Goal: Task Accomplishment & Management: Use online tool/utility

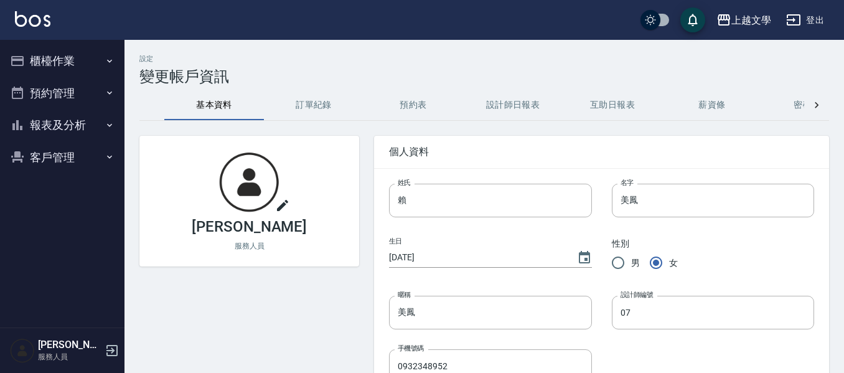
click at [802, 10] on button "登出" at bounding box center [805, 20] width 48 height 23
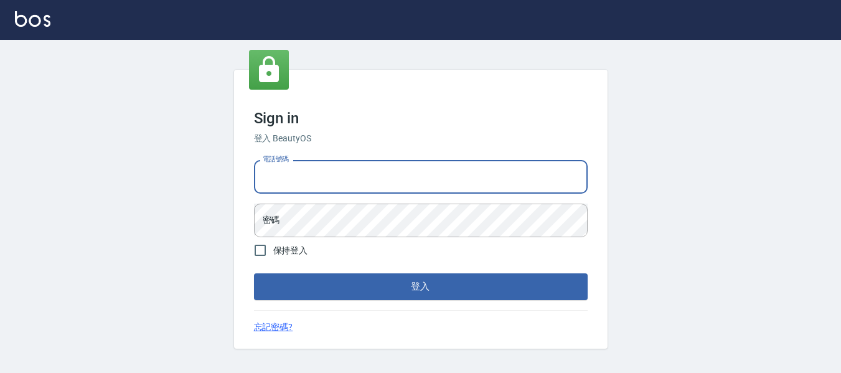
click at [421, 175] on input "電話號碼" at bounding box center [421, 177] width 334 height 34
type input "82951313"
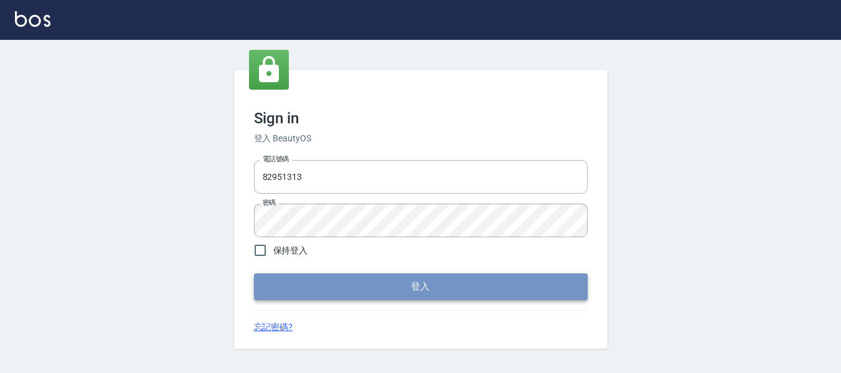
click at [433, 293] on button "登入" at bounding box center [421, 286] width 334 height 26
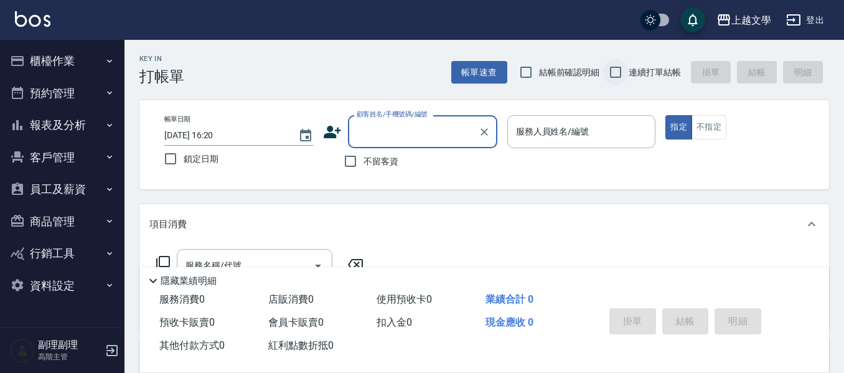
click at [613, 68] on input "連續打單結帳" at bounding box center [615, 72] width 26 height 26
checkbox input "true"
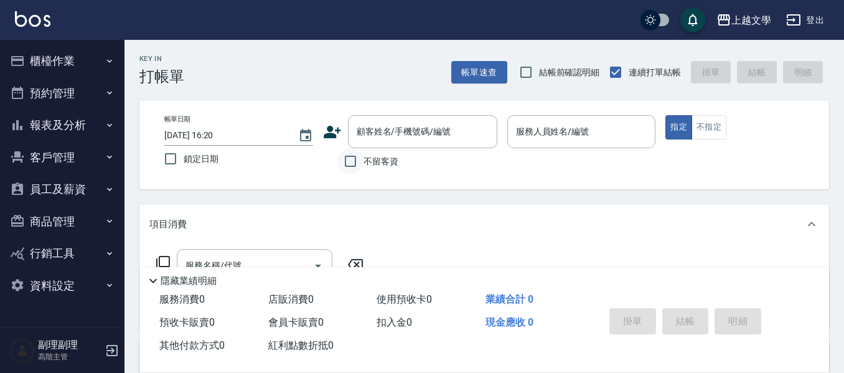
click at [356, 161] on input "不留客資" at bounding box center [350, 161] width 26 height 26
checkbox input "true"
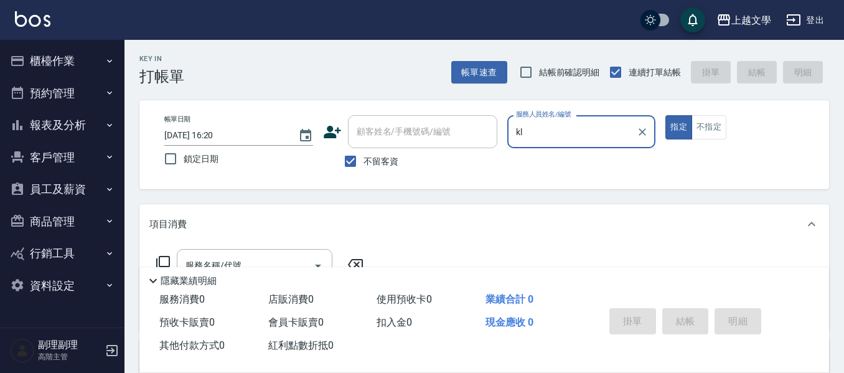
type input "k"
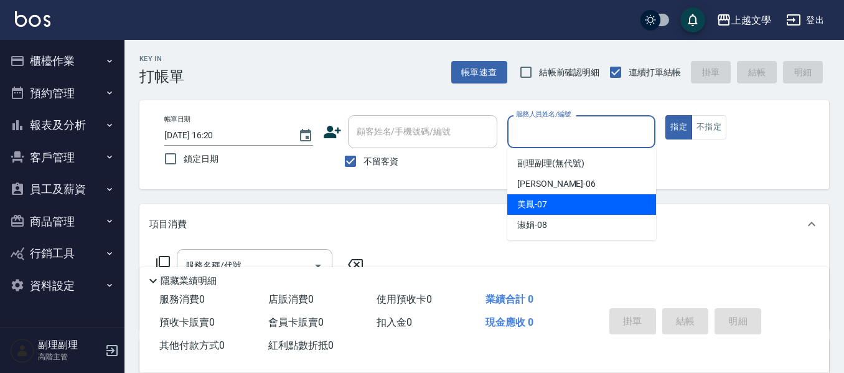
click at [561, 207] on div "美鳳 -07" at bounding box center [581, 204] width 149 height 21
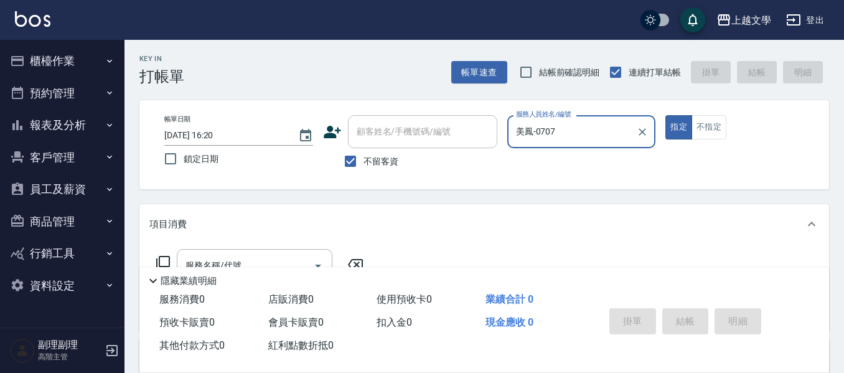
click at [665, 115] on button "指定" at bounding box center [678, 127] width 27 height 24
type input "美鳳-07"
type button "true"
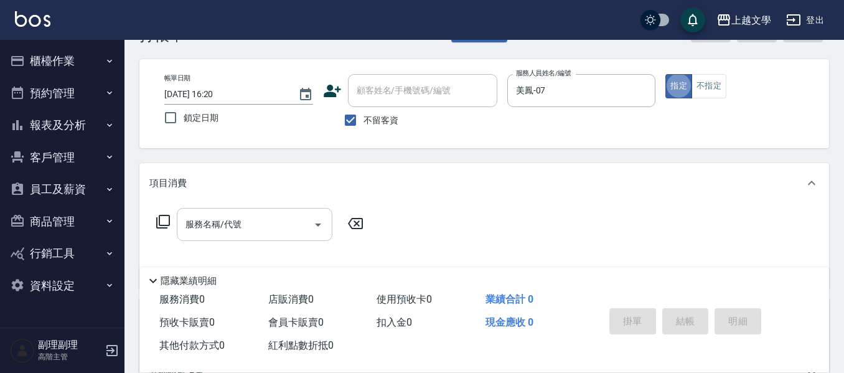
scroll to position [62, 0]
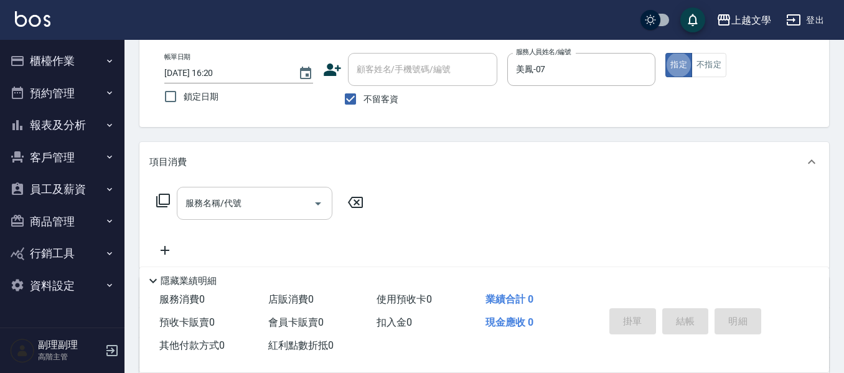
click at [243, 195] on input "服務名稱/代號" at bounding box center [245, 203] width 126 height 22
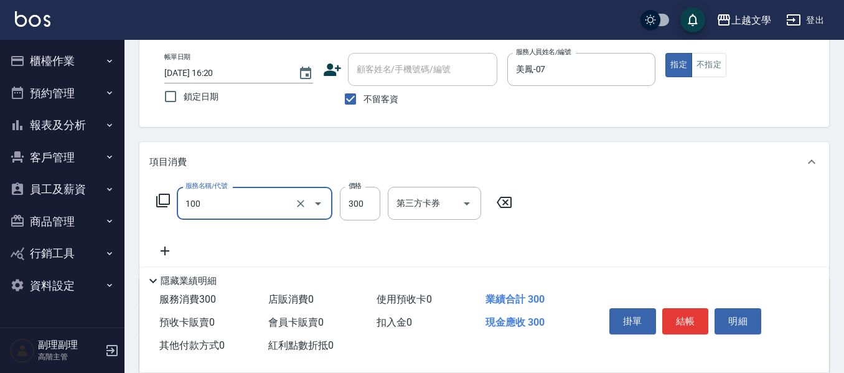
type input "洗髮(100)"
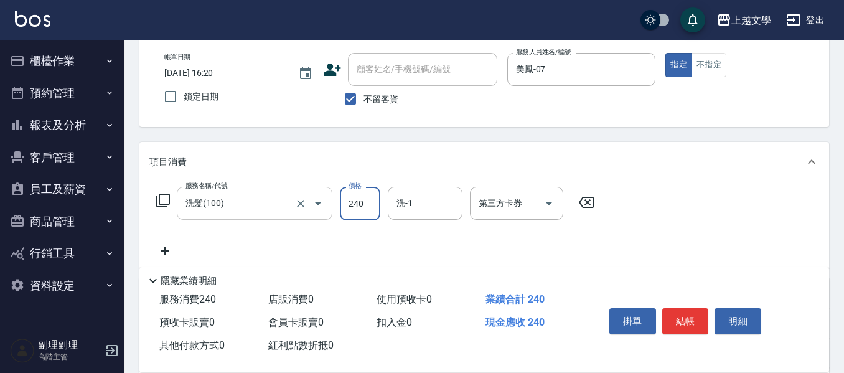
type input "240"
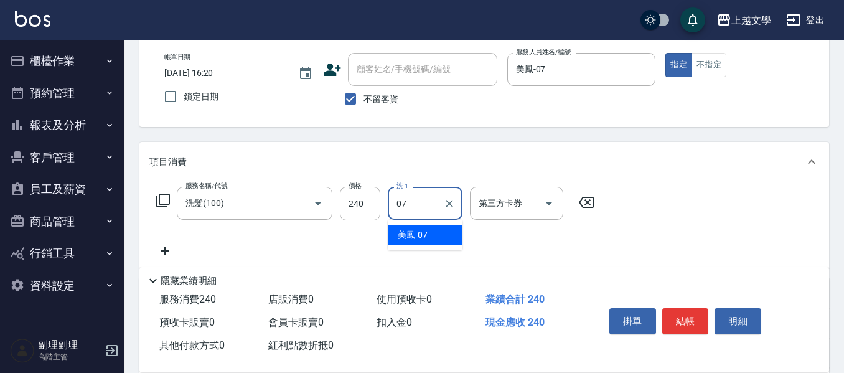
type input "美鳳-07"
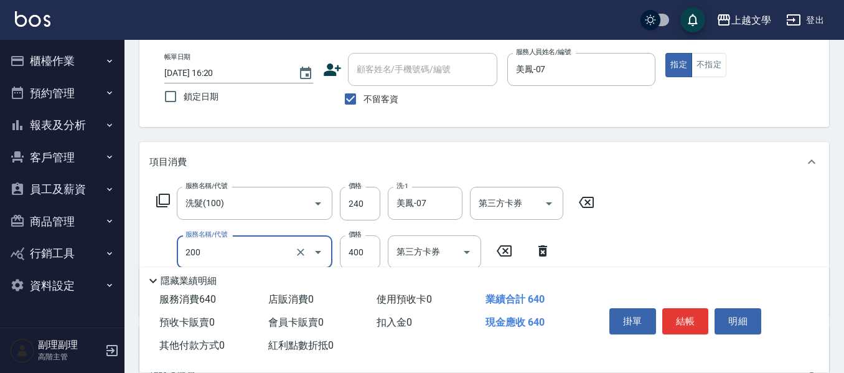
type input "剪髮(200)"
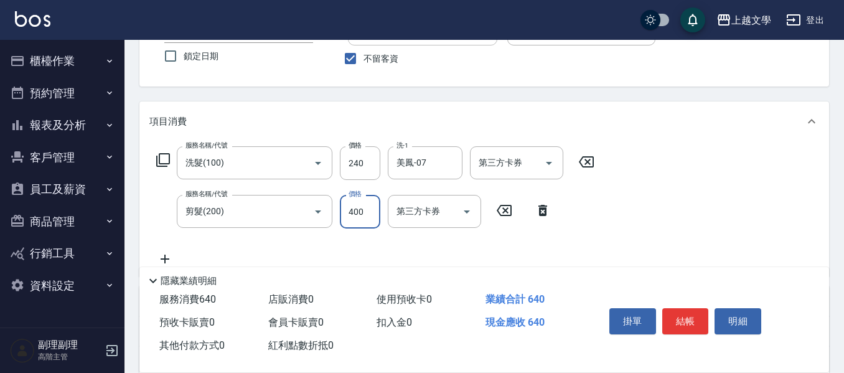
scroll to position [124, 0]
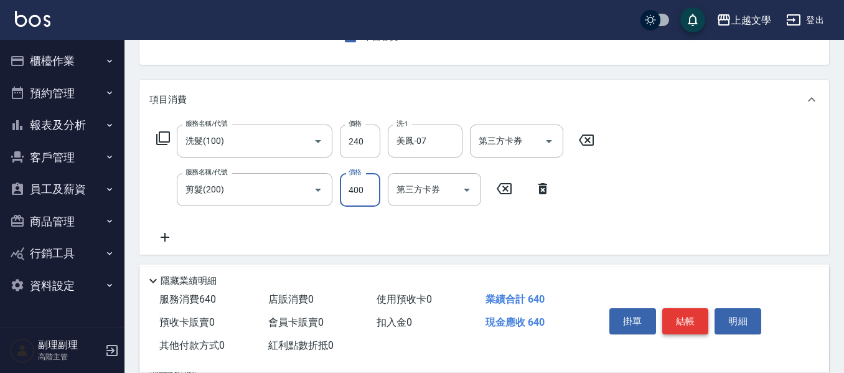
click at [674, 311] on button "結帳" at bounding box center [685, 321] width 47 height 26
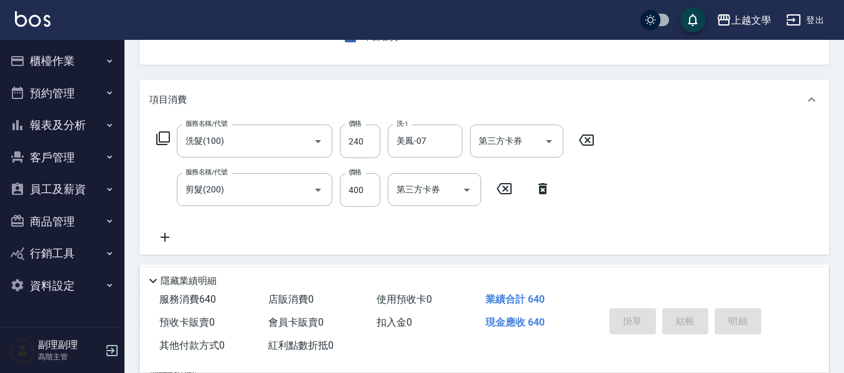
type input "2025/08/21 16:22"
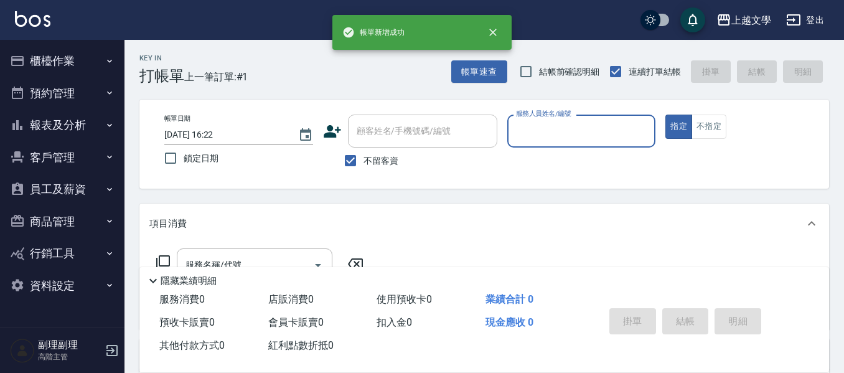
scroll to position [0, 0]
type input "007"
click at [665, 115] on button "指定" at bounding box center [678, 127] width 27 height 24
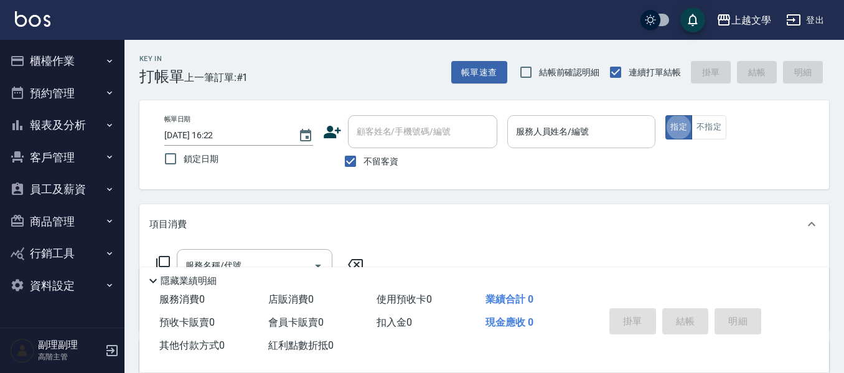
click at [564, 140] on input "服務人員姓名/編號" at bounding box center [582, 132] width 138 height 22
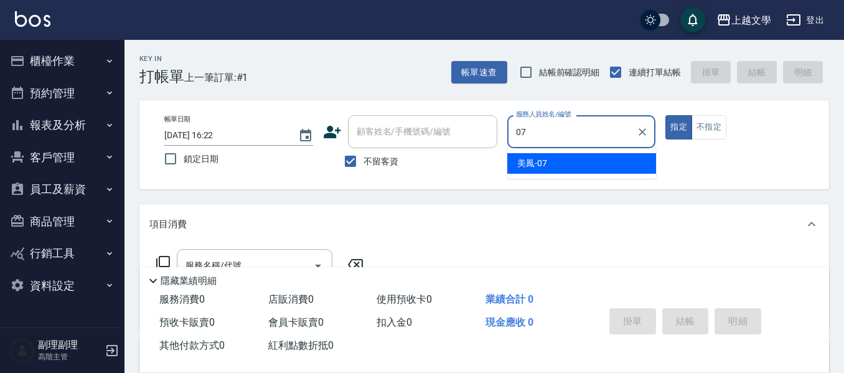
type input "美鳳-07"
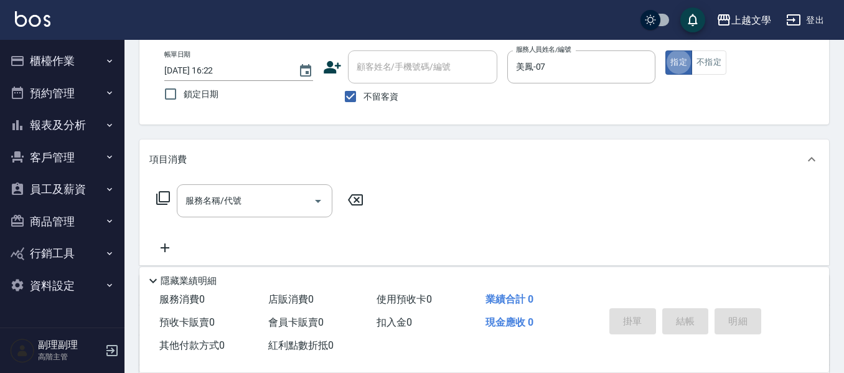
scroll to position [124, 0]
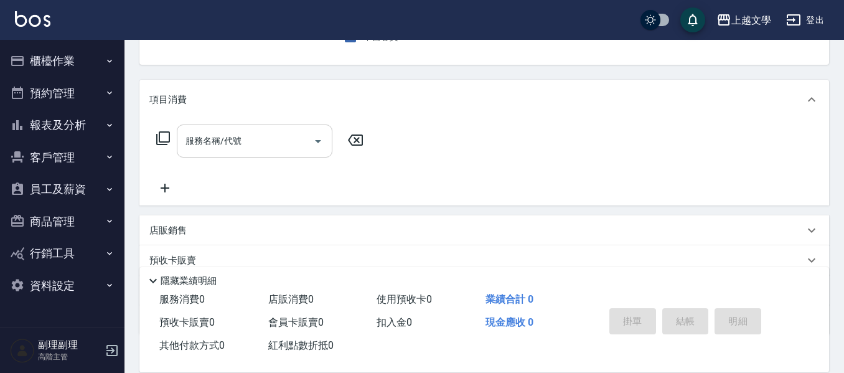
click at [239, 128] on div "服務名稱/代號" at bounding box center [255, 140] width 156 height 33
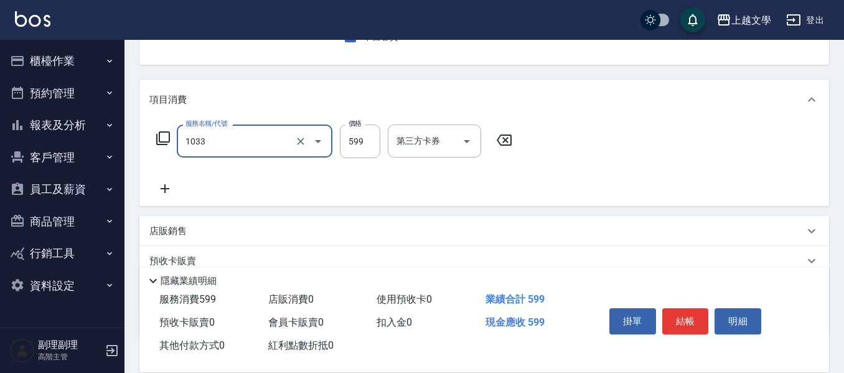
type input "深層洗髮(1033)"
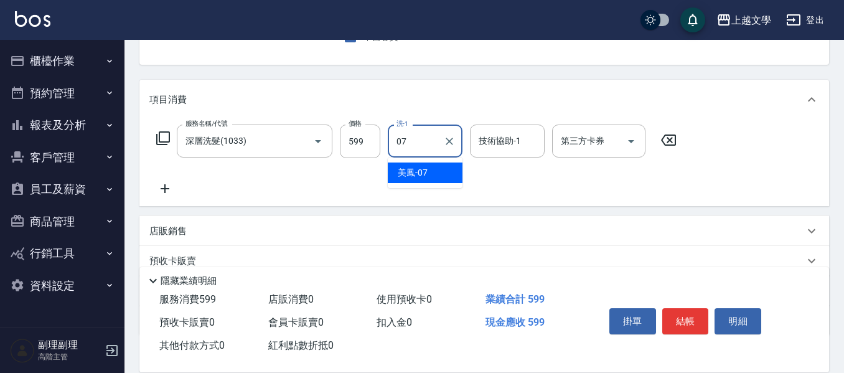
type input "美鳳-07"
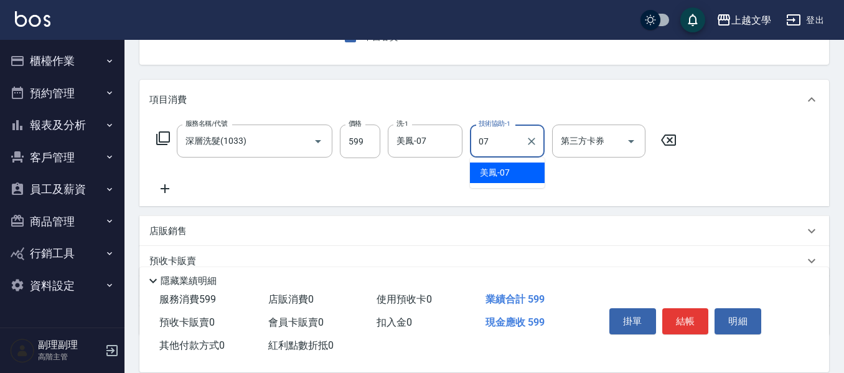
type input "美鳳-07"
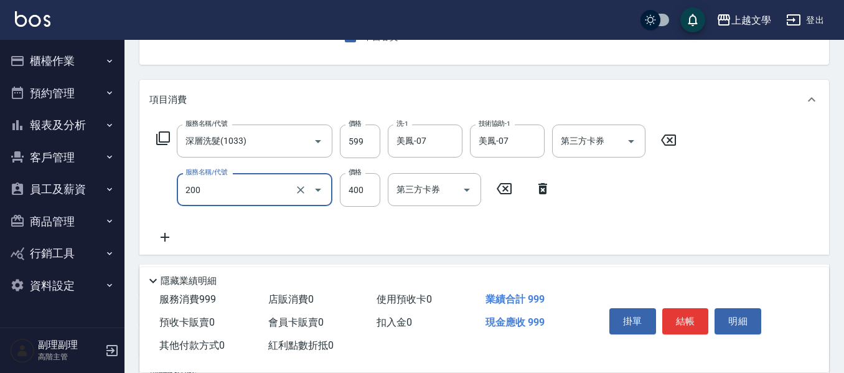
type input "剪髮(200)"
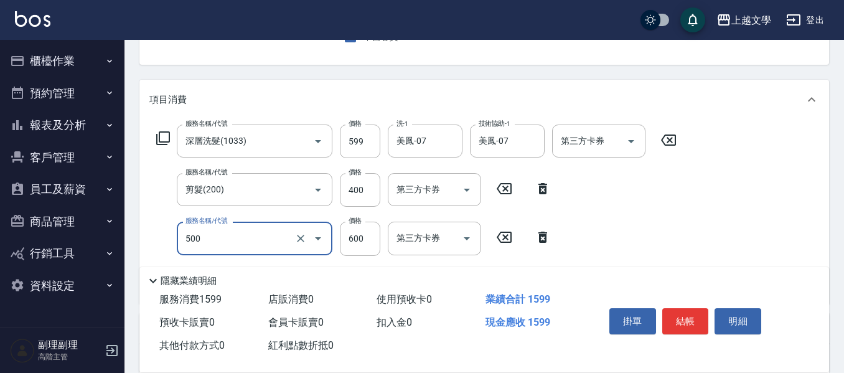
type input "護髮(500)"
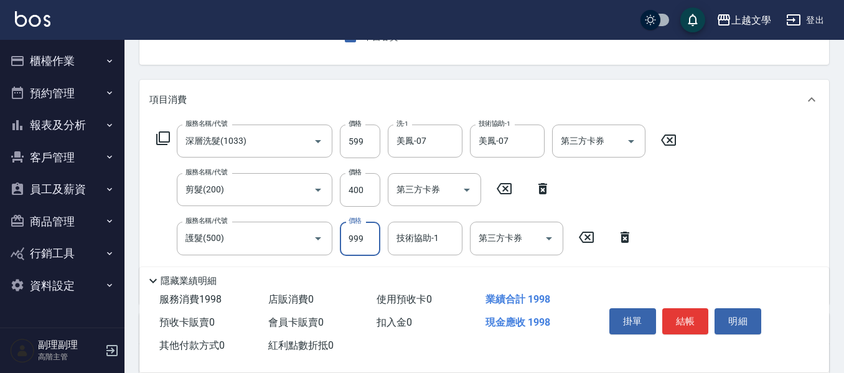
type input "999"
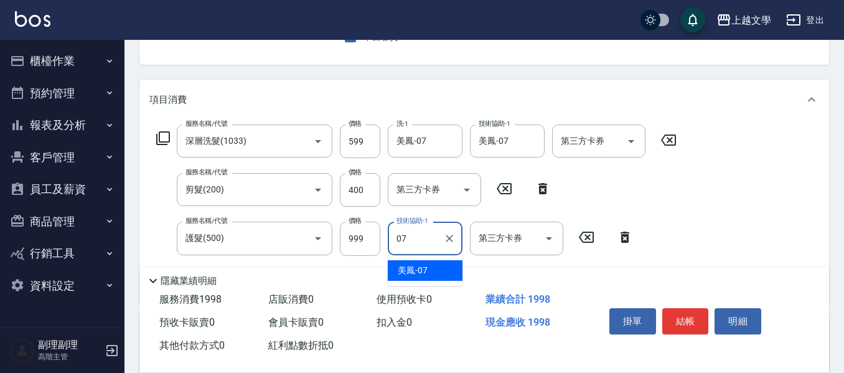
type input "美鳳-07"
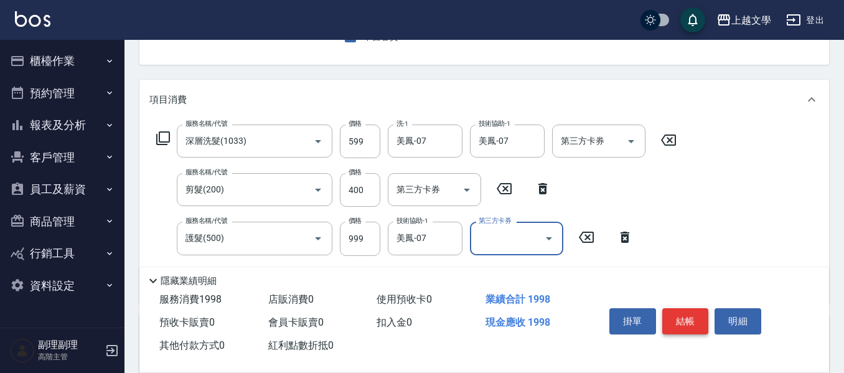
click at [683, 316] on button "結帳" at bounding box center [685, 321] width 47 height 26
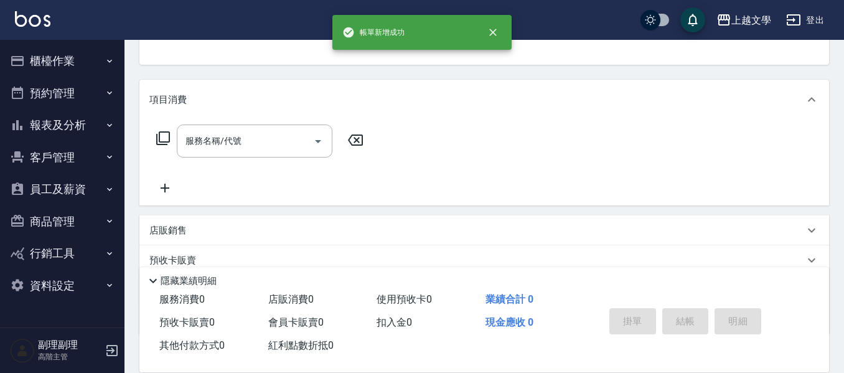
scroll to position [121, 0]
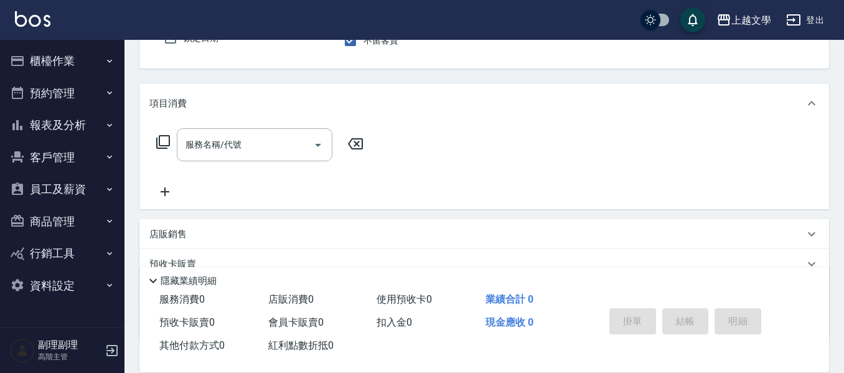
type input "006"
click at [665, 0] on button "指定" at bounding box center [678, 6] width 27 height 24
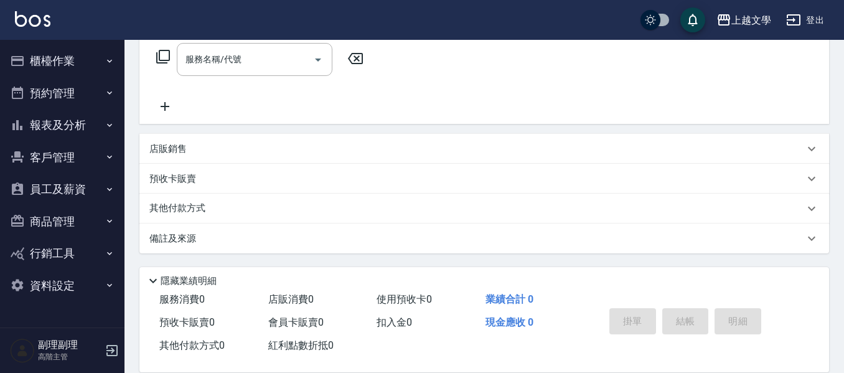
scroll to position [0, 0]
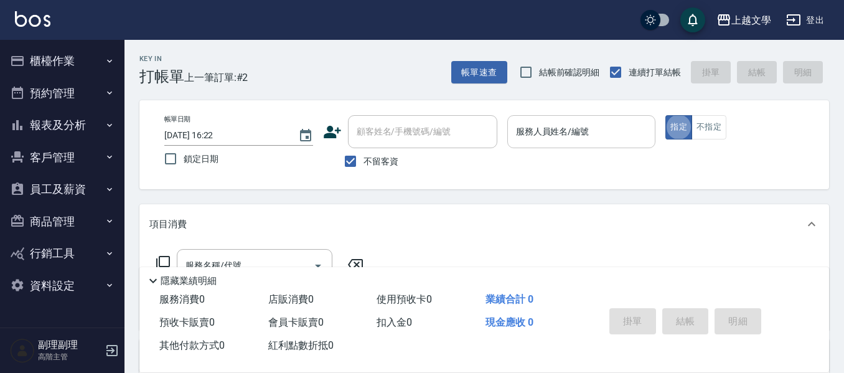
drag, startPoint x: 543, startPoint y: 131, endPoint x: 525, endPoint y: 139, distance: 19.8
click at [543, 130] on input "服務人員姓名/編號" at bounding box center [582, 132] width 138 height 22
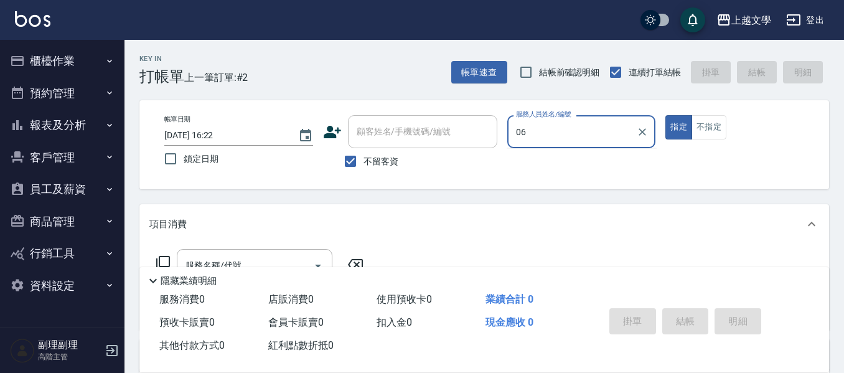
type input "佳珍-06"
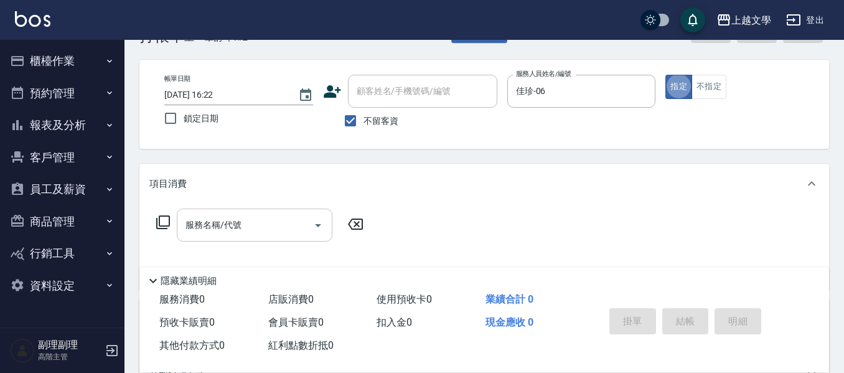
scroll to position [62, 0]
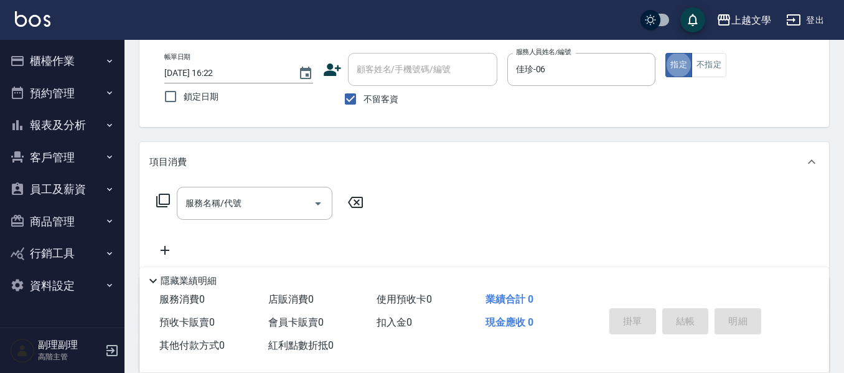
click at [200, 192] on div "服務名稱/代號 服務名稱/代號" at bounding box center [255, 203] width 156 height 33
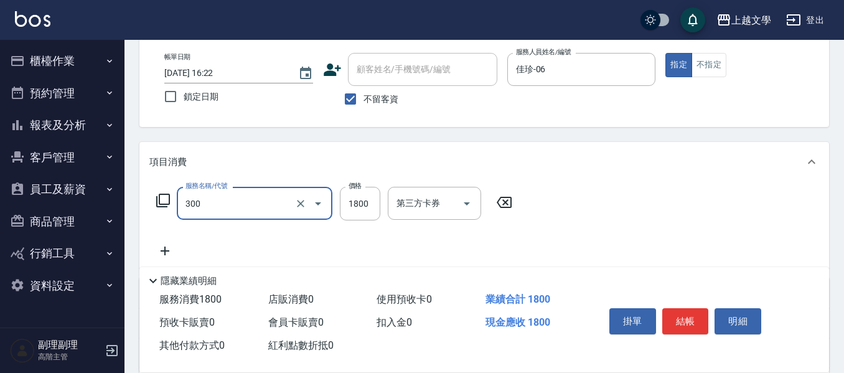
type input "燙髮(300)"
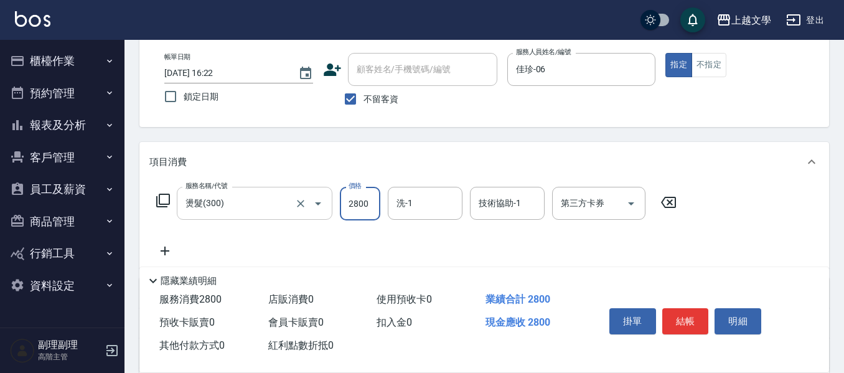
type input "2800"
type input "佳珍-06"
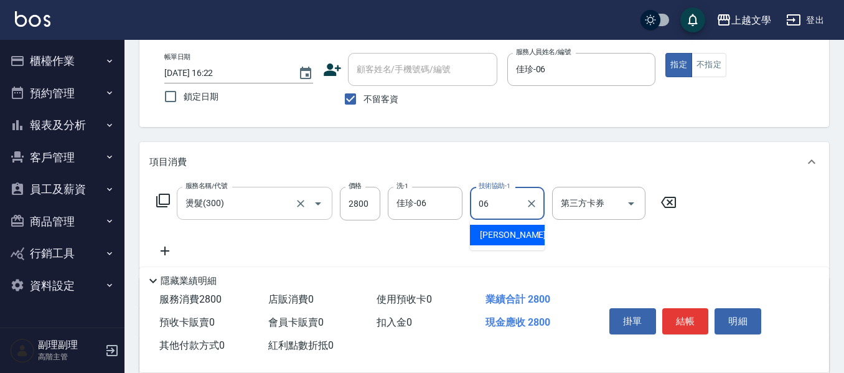
type input "佳珍-06"
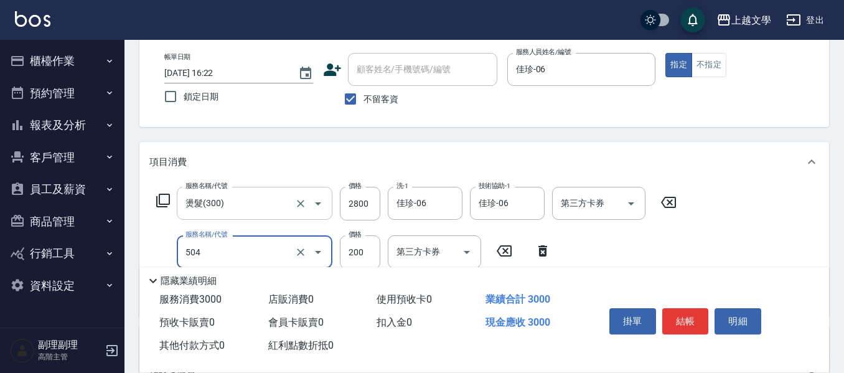
type input "瞬護(504)"
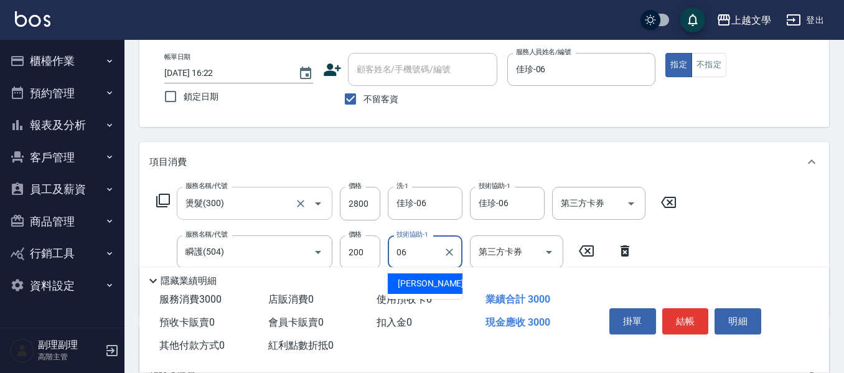
type input "佳珍-06"
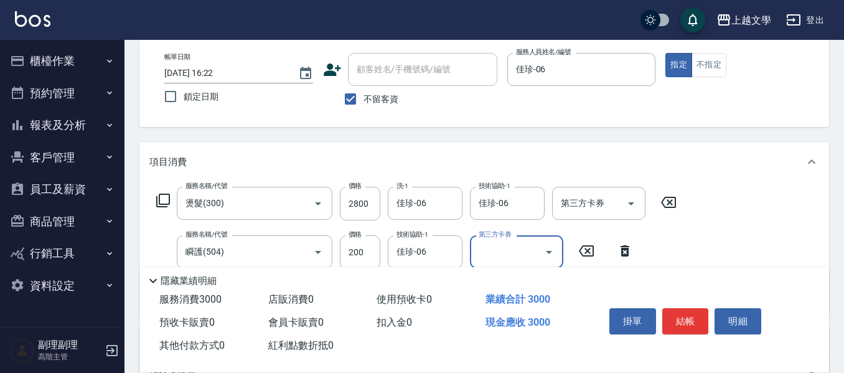
drag, startPoint x: 691, startPoint y: 320, endPoint x: 684, endPoint y: 324, distance: 8.6
click at [688, 320] on button "結帳" at bounding box center [685, 321] width 47 height 26
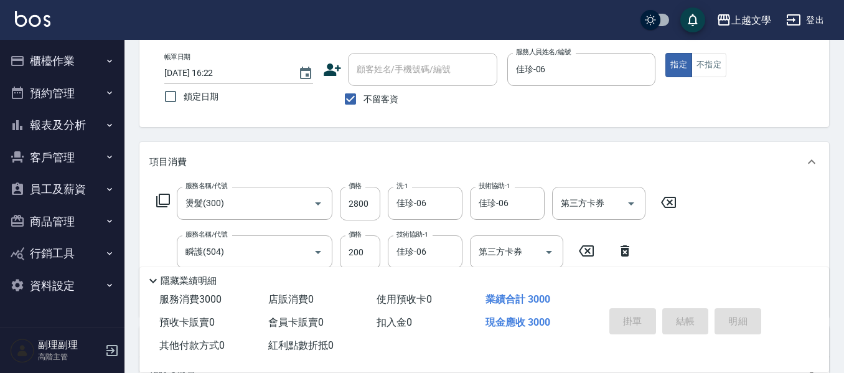
type input "2025/08/21 16:23"
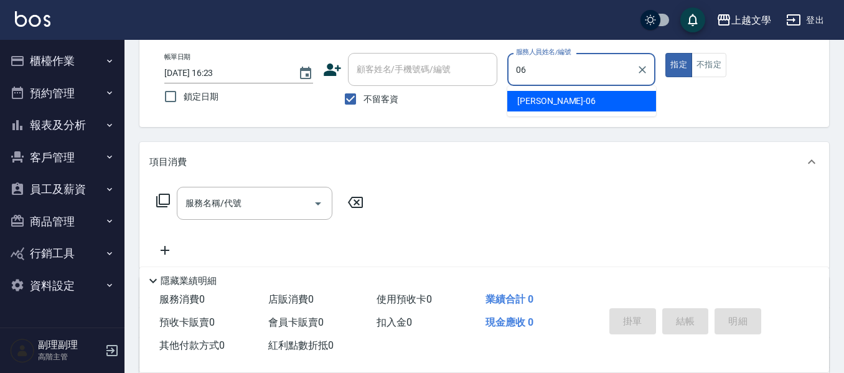
type input "佳珍-06"
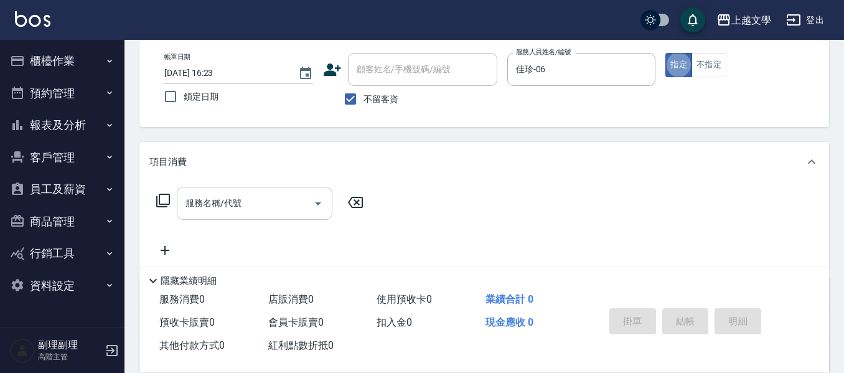
drag, startPoint x: 185, startPoint y: 206, endPoint x: 174, endPoint y: 207, distance: 11.3
click at [180, 206] on div "服務名稱/代號" at bounding box center [255, 203] width 156 height 33
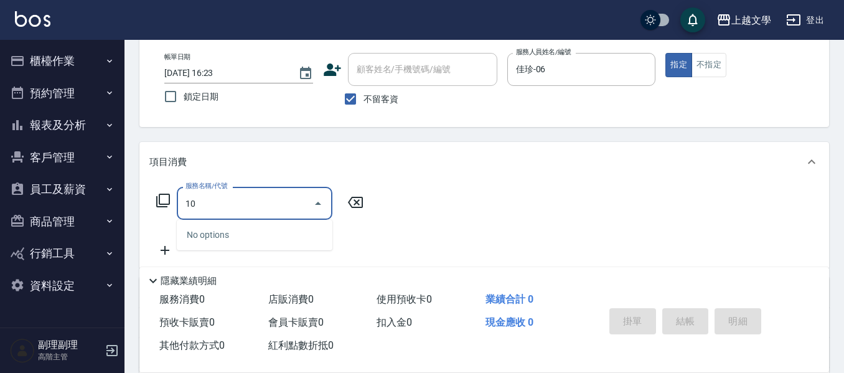
type input "100"
type input "0"
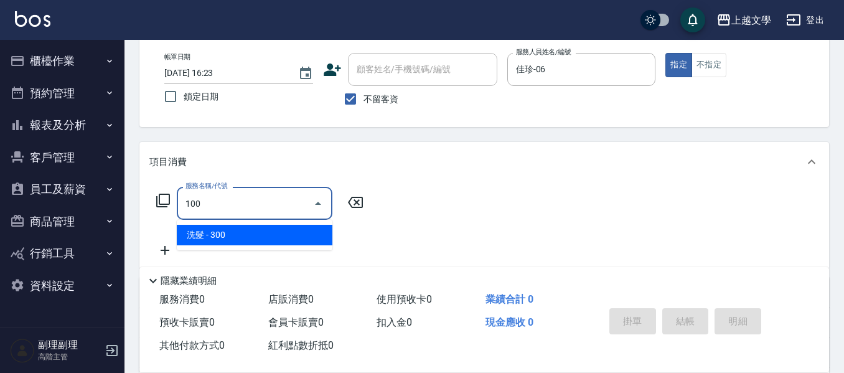
type input "洗髮(100)"
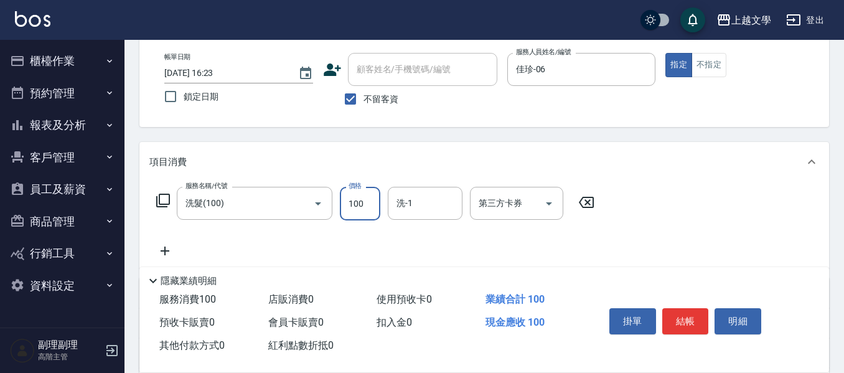
type input "100"
type input "佳珍-06"
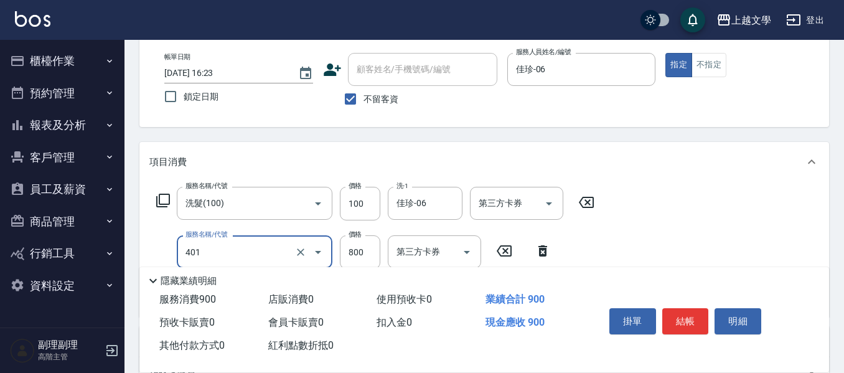
type input "補染(401)"
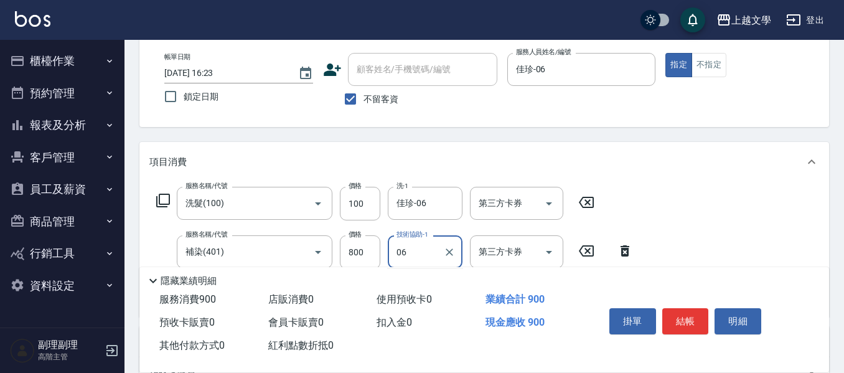
type input "佳珍-06"
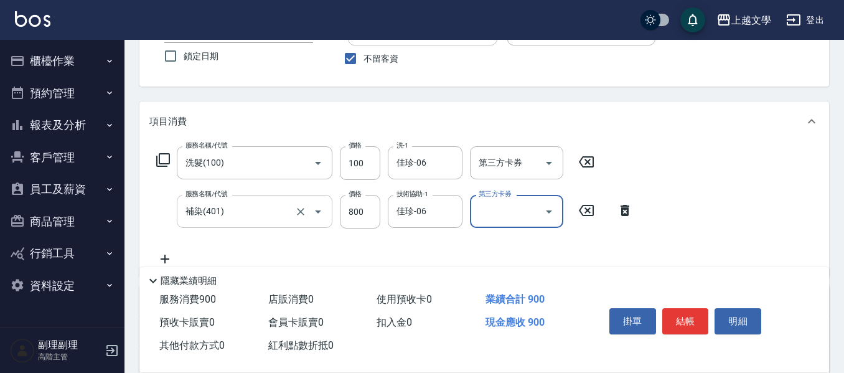
scroll to position [124, 0]
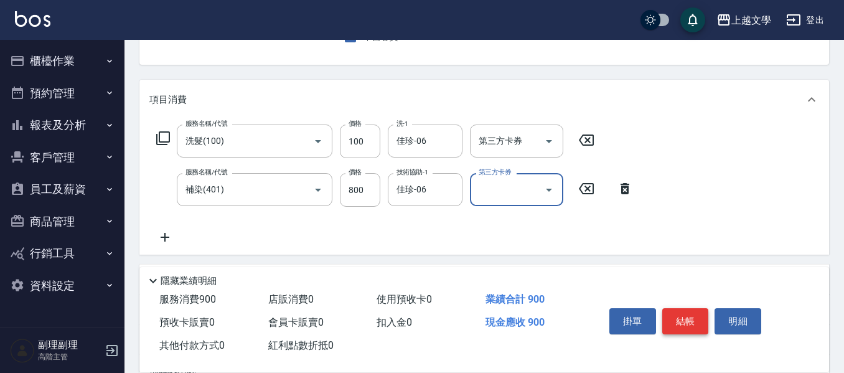
click at [691, 311] on button "結帳" at bounding box center [685, 321] width 47 height 26
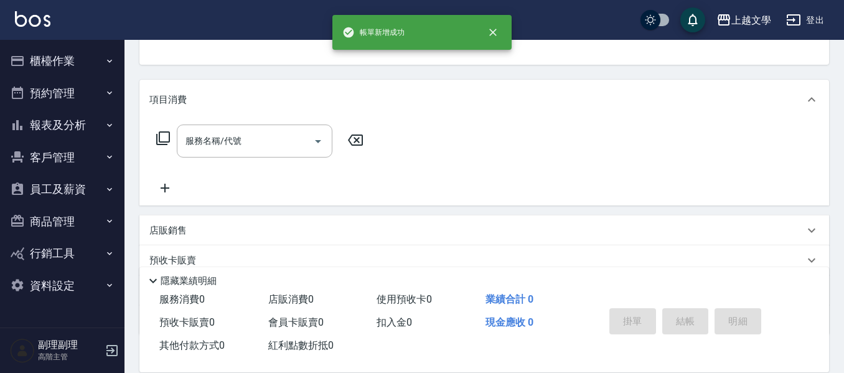
scroll to position [121, 0]
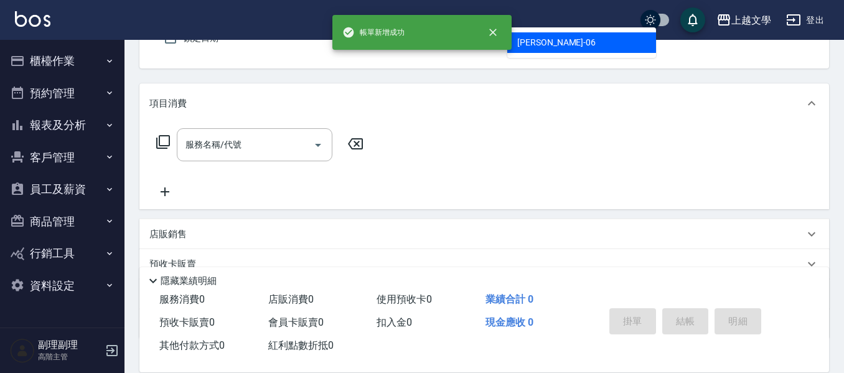
type input "佳珍-06"
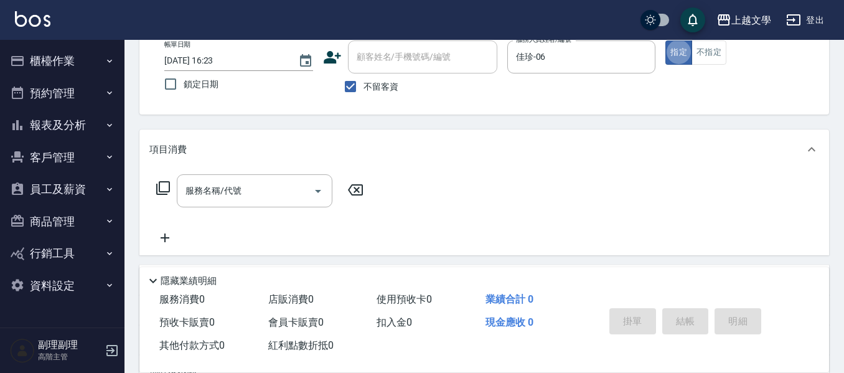
scroll to position [53, 0]
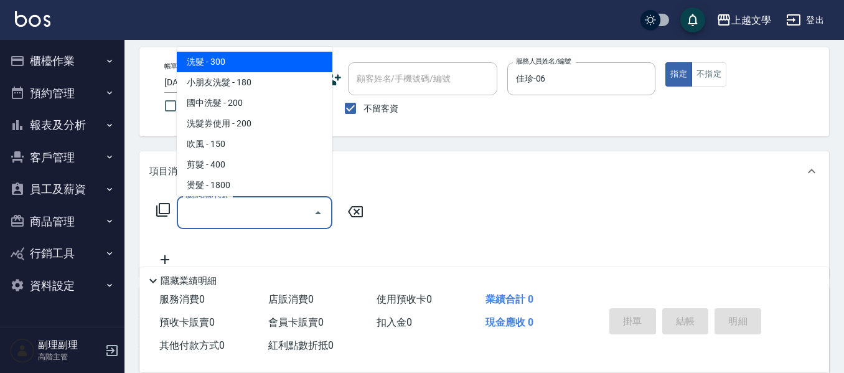
click at [258, 210] on input "服務名稱/代號" at bounding box center [245, 213] width 126 height 22
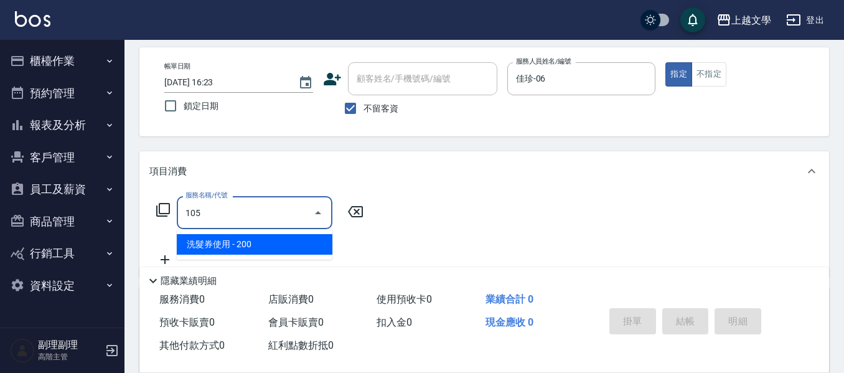
type input "洗髮券使用(105)"
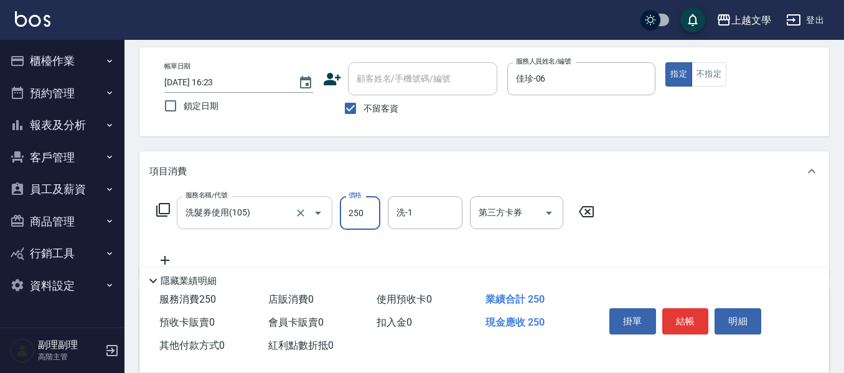
type input "250"
type input "佳珍-06"
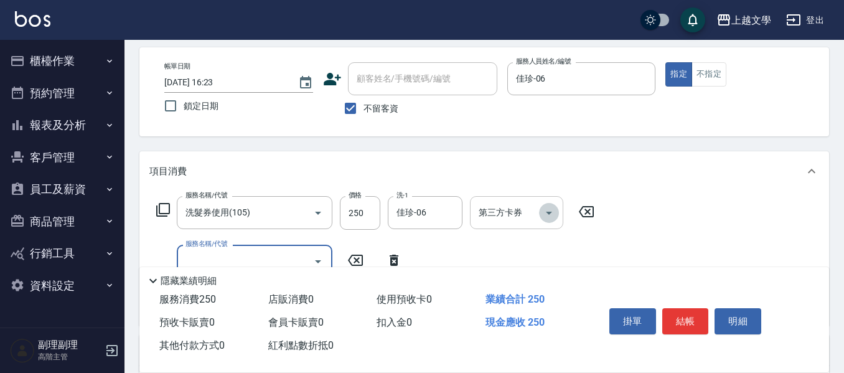
click at [548, 208] on icon "Open" at bounding box center [548, 212] width 15 height 15
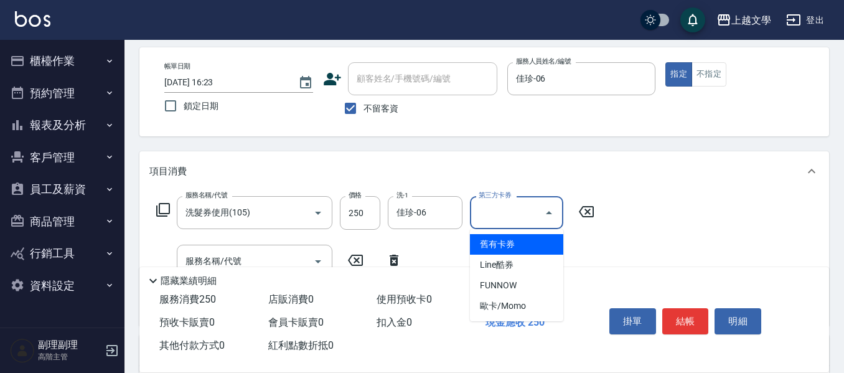
click at [512, 241] on span "舊有卡券" at bounding box center [516, 244] width 93 height 21
type input "舊有卡券"
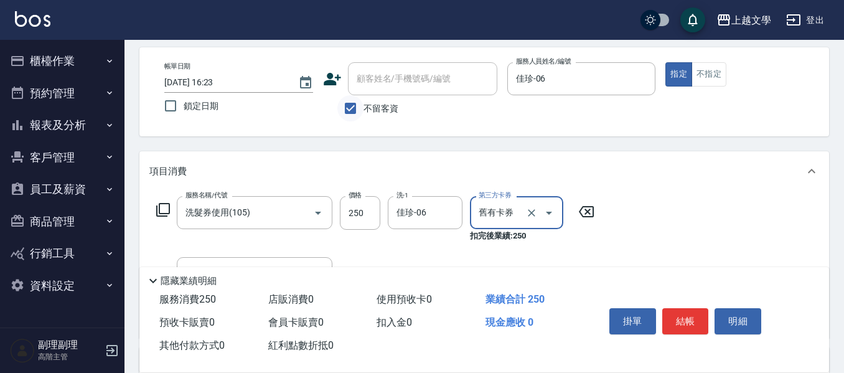
drag, startPoint x: 347, startPoint y: 109, endPoint x: 353, endPoint y: 111, distance: 6.7
click at [352, 111] on input "不留客資" at bounding box center [350, 108] width 26 height 26
checkbox input "false"
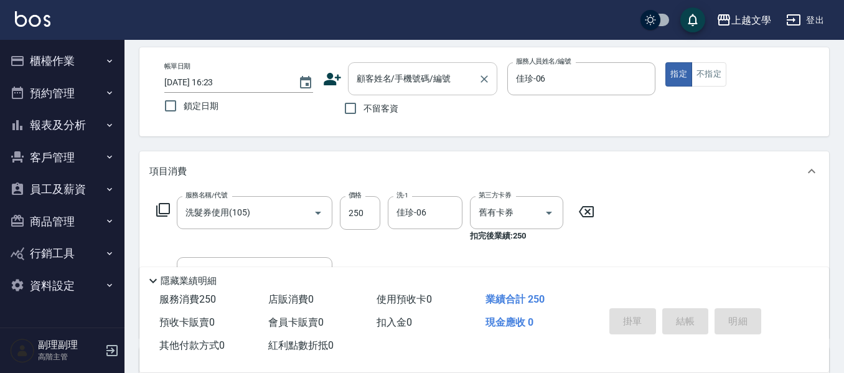
click at [388, 73] on input "顧客姓名/手機號碼/編號" at bounding box center [412, 79] width 119 height 22
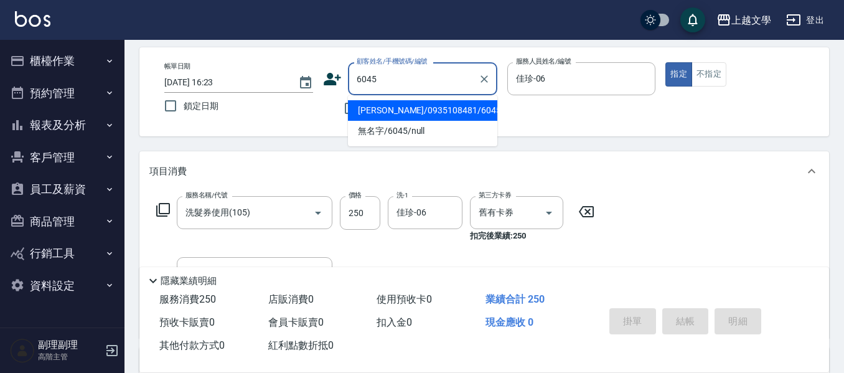
click at [435, 107] on li "黃美玉/0935108481/6045" at bounding box center [422, 110] width 149 height 21
type input "黃美玉/0935108481/6045"
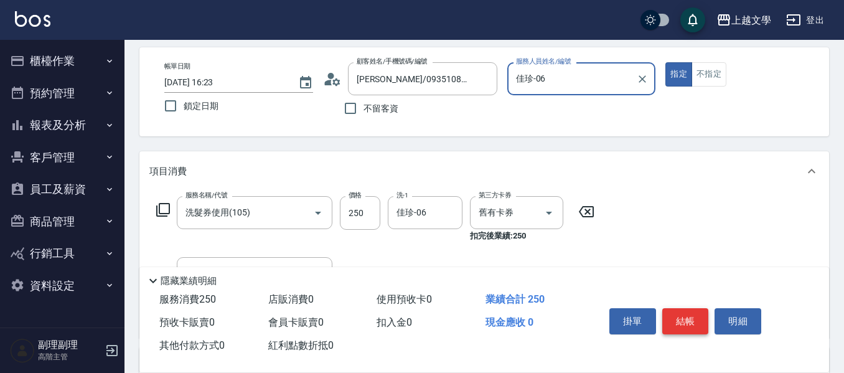
click at [689, 316] on button "結帳" at bounding box center [685, 321] width 47 height 26
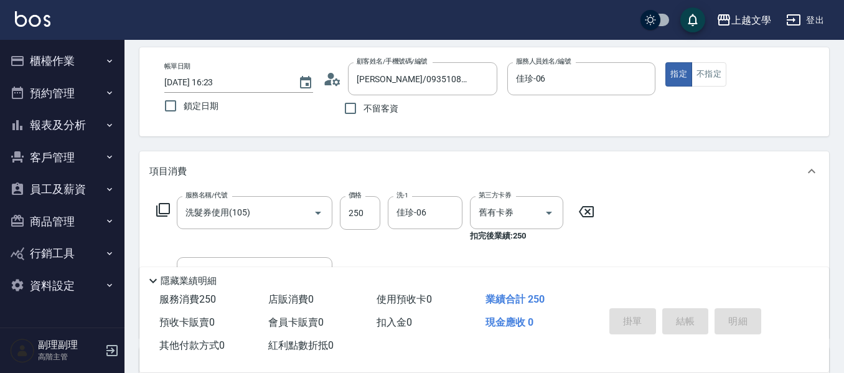
type input "2025/08/21 16:24"
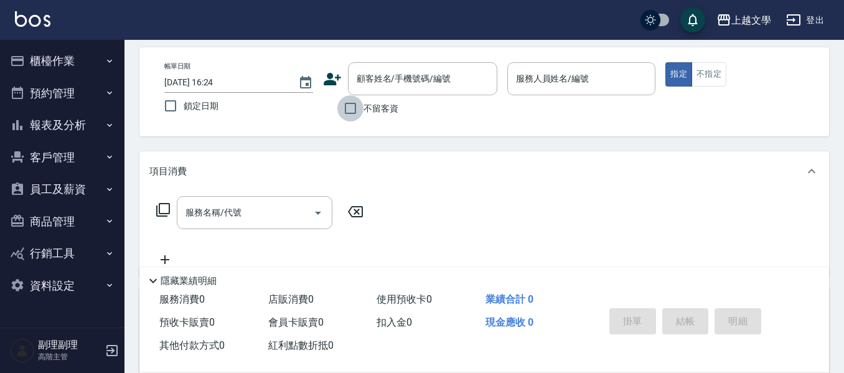
click at [354, 108] on input "不留客資" at bounding box center [350, 108] width 26 height 26
checkbox input "true"
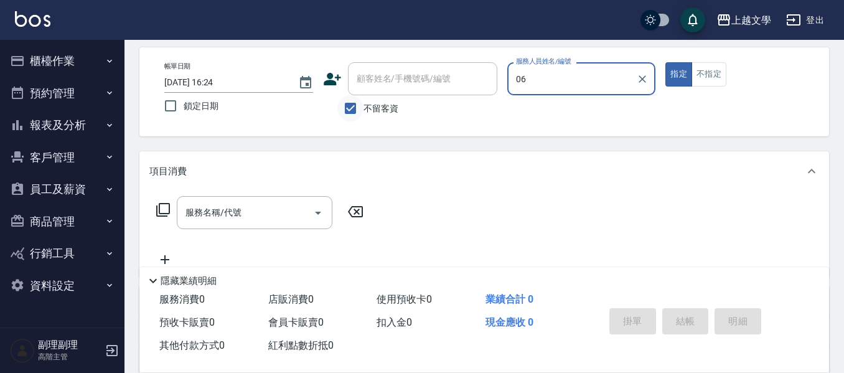
type input "佳珍-06"
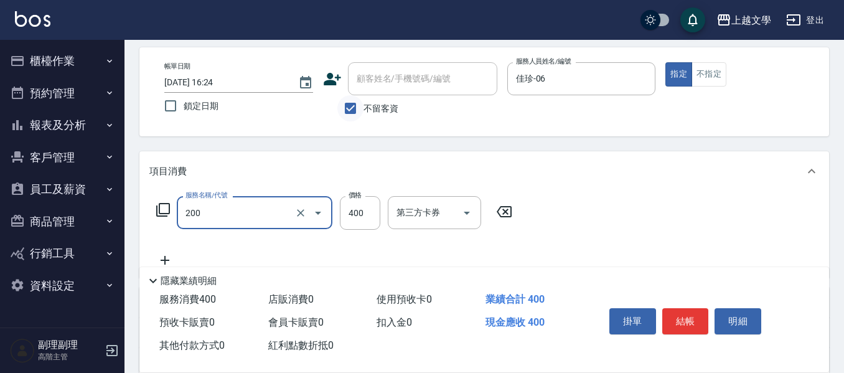
type input "剪髮(200)"
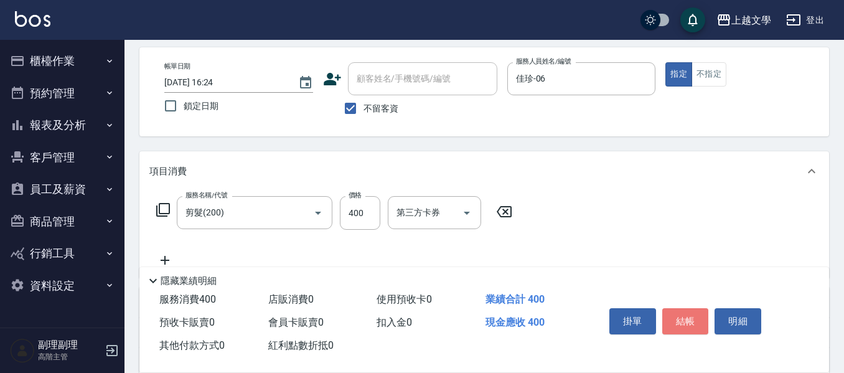
drag, startPoint x: 674, startPoint y: 318, endPoint x: 676, endPoint y: 304, distance: 14.5
click at [675, 317] on button "結帳" at bounding box center [685, 321] width 47 height 26
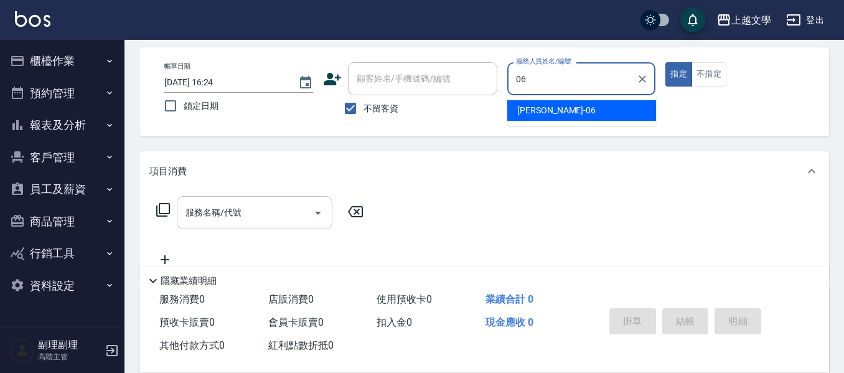
type input "06"
click at [264, 213] on input "服務名稱/代號" at bounding box center [245, 213] width 126 height 22
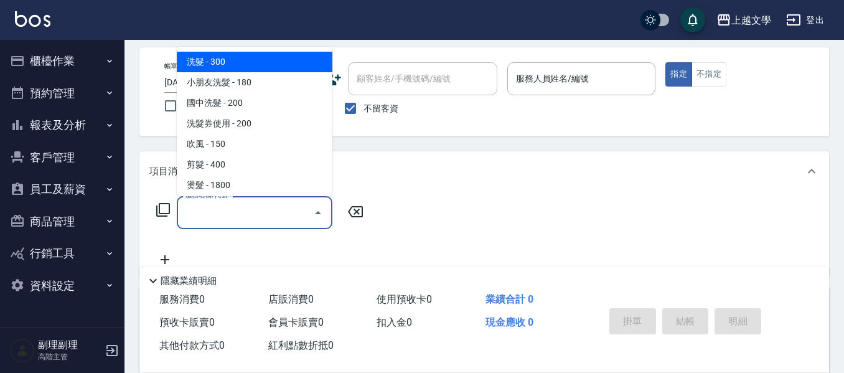
type input "2"
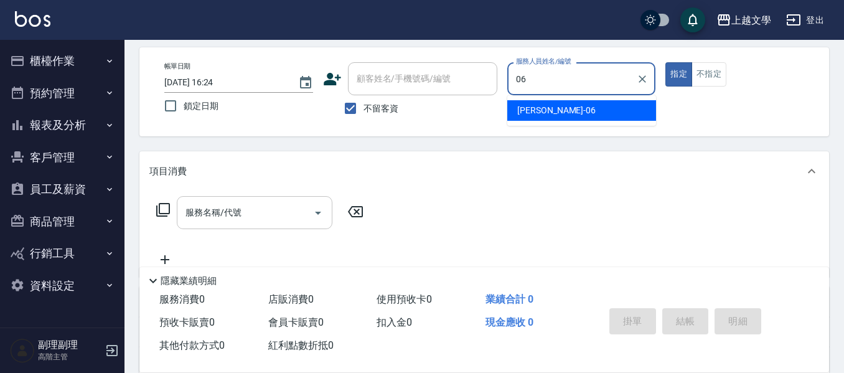
type input "06"
click at [199, 210] on input "服務名稱/代號" at bounding box center [245, 213] width 126 height 22
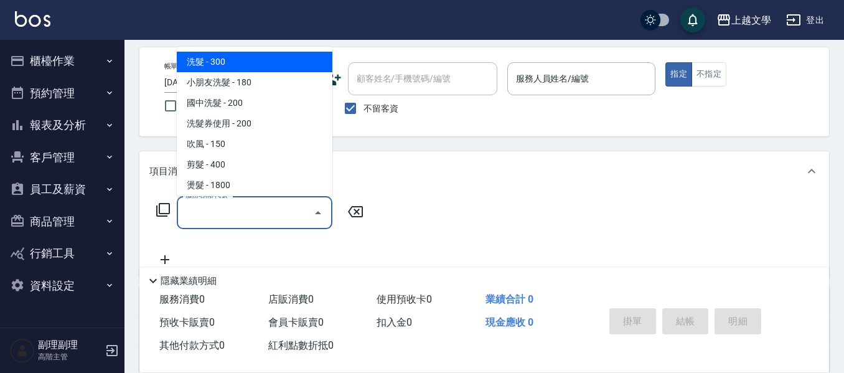
type input "1"
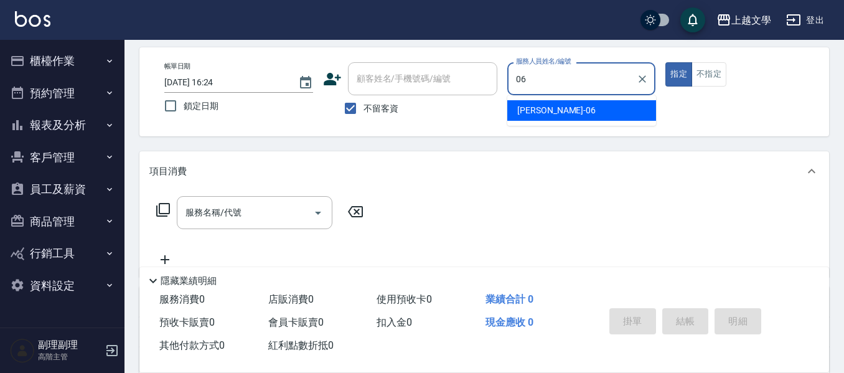
type input "佳珍-06"
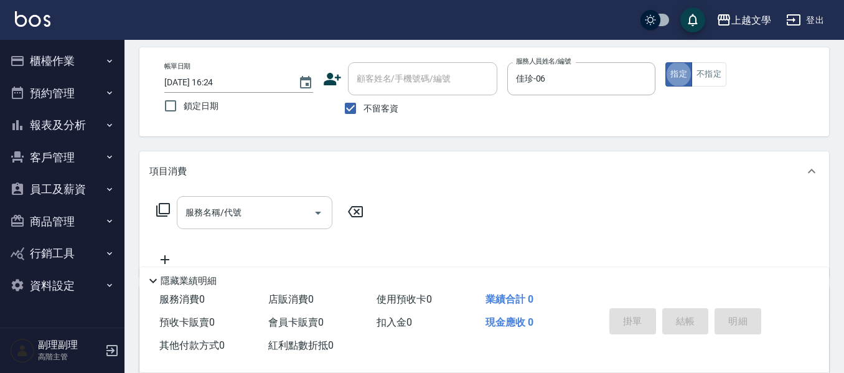
click at [279, 218] on input "服務名稱/代號" at bounding box center [245, 213] width 126 height 22
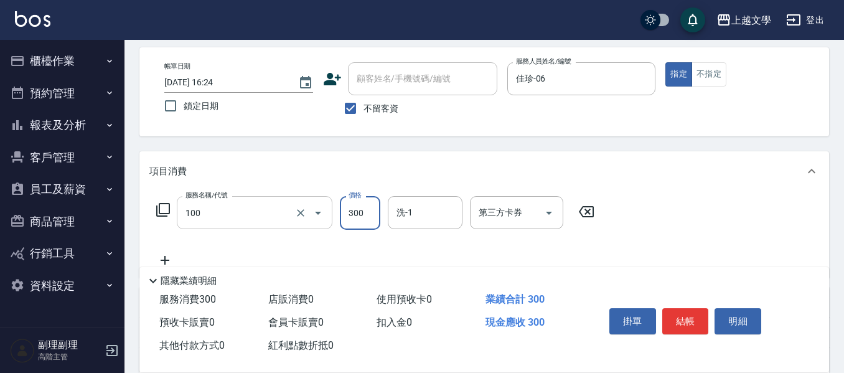
type input "洗髮(100)"
type input "100"
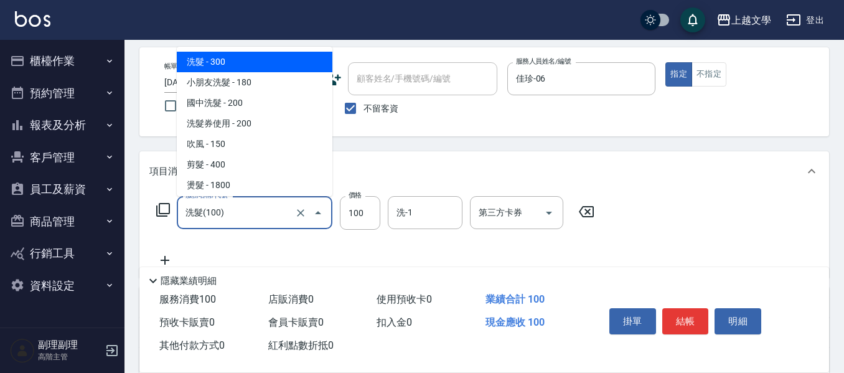
click at [283, 217] on input "洗髮(100)" at bounding box center [237, 213] width 110 height 22
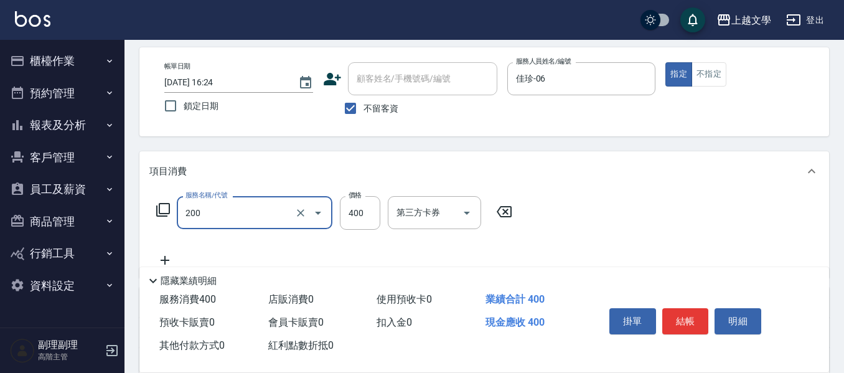
type input "剪髮(200)"
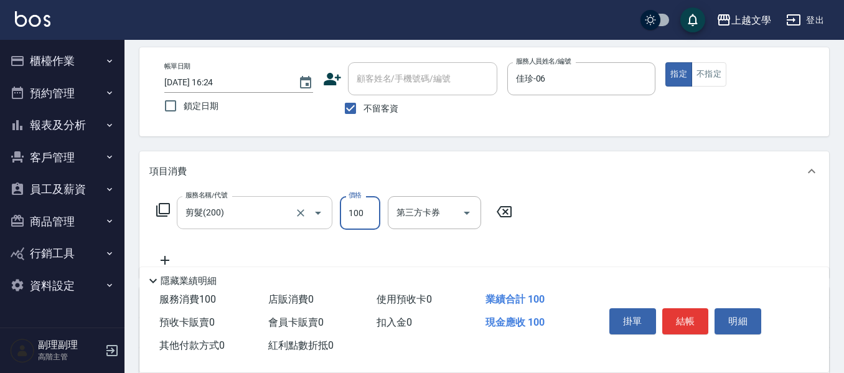
type input "100"
click at [692, 308] on button "結帳" at bounding box center [685, 321] width 47 height 26
type input "2025/08/21 16:25"
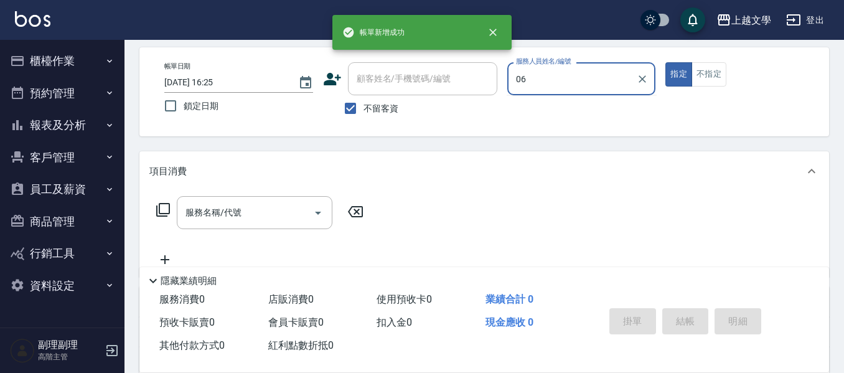
type input "佳珍-06"
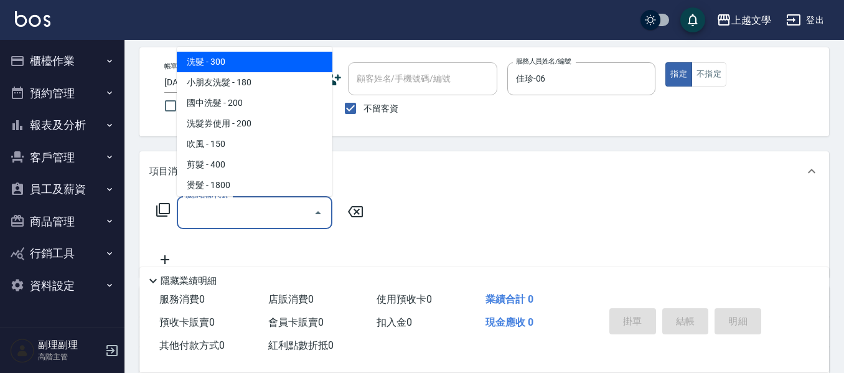
drag, startPoint x: 240, startPoint y: 202, endPoint x: 243, endPoint y: 195, distance: 7.9
click at [243, 195] on body "上越文學 登出 櫃檯作業 打帳單 帳單列表 掛單列表 座位開單 營業儀表板 現金收支登錄 高階收支登錄 材料自購登錄 每日結帳 排班表 現場電腦打卡 掃碼打卡…" at bounding box center [422, 236] width 844 height 579
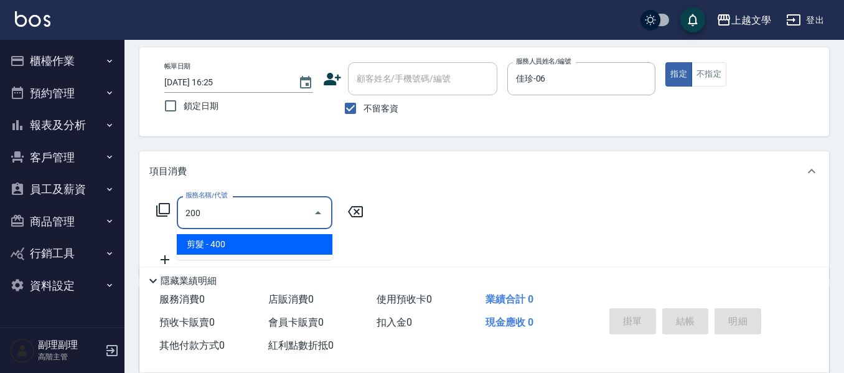
type input "剪髮(200)"
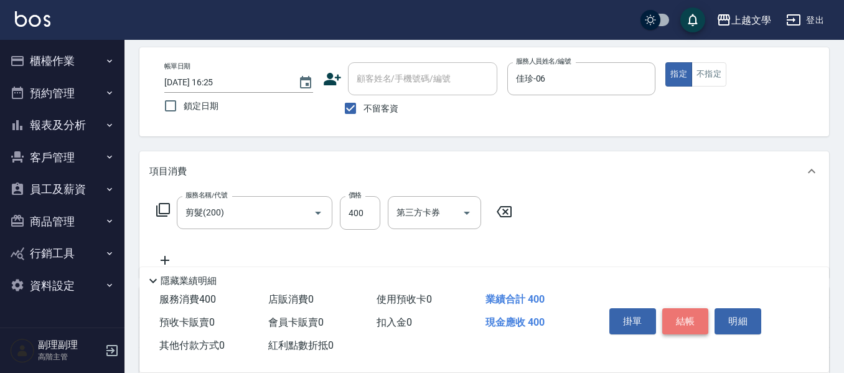
click at [680, 322] on button "結帳" at bounding box center [685, 321] width 47 height 26
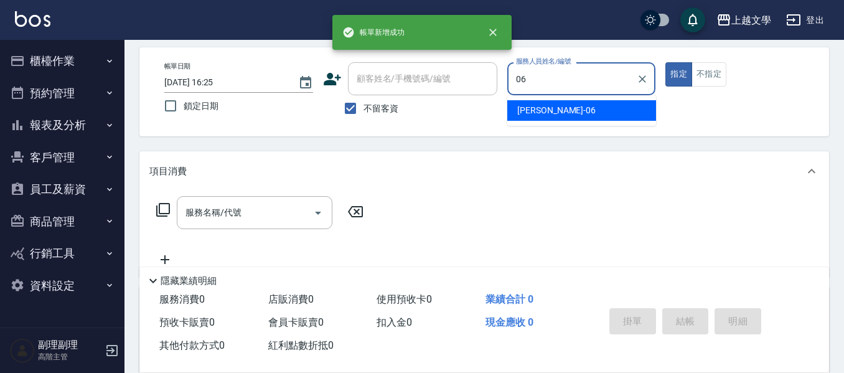
type input "佳珍-06"
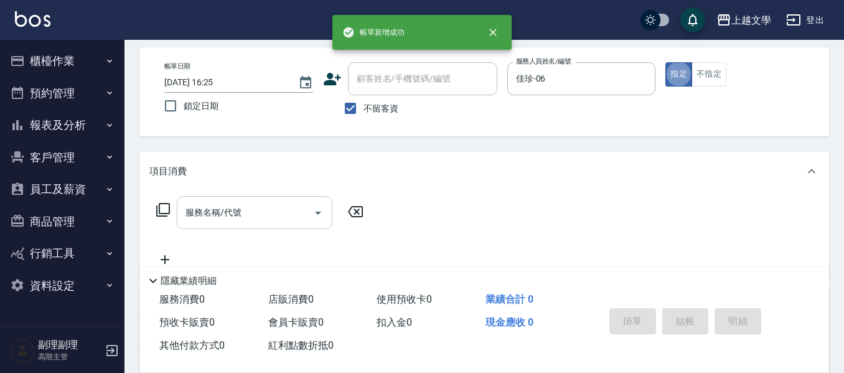
click at [290, 207] on input "服務名稱/代號" at bounding box center [245, 213] width 126 height 22
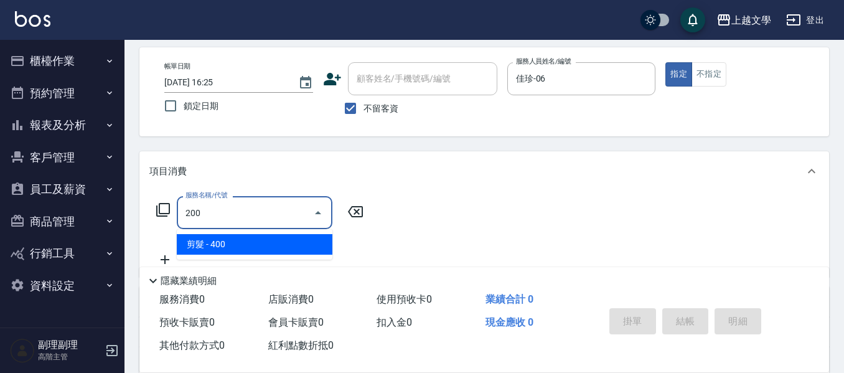
type input "剪髮(200)"
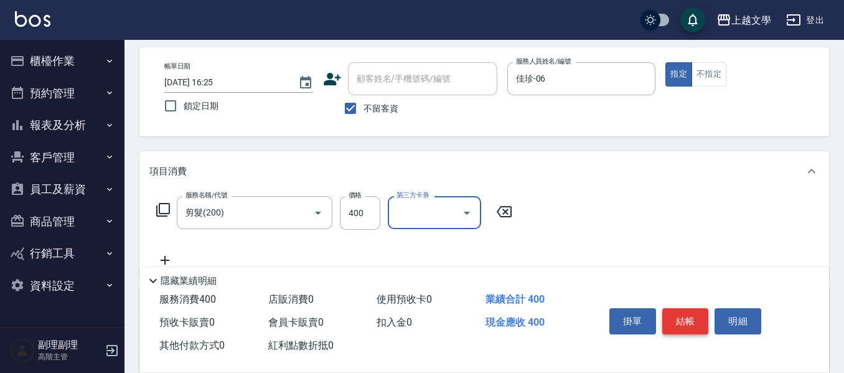
click at [689, 322] on button "結帳" at bounding box center [685, 321] width 47 height 26
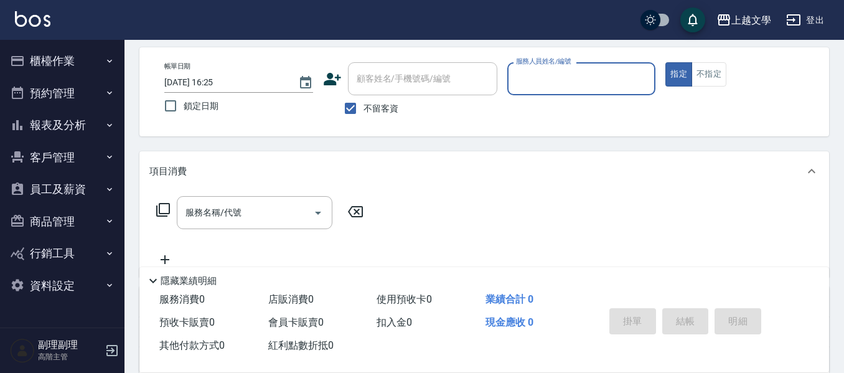
scroll to position [115, 0]
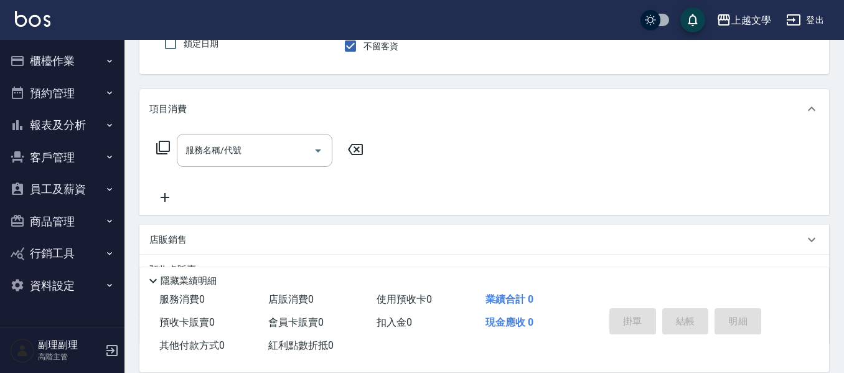
click at [42, 67] on button "櫃檯作業" at bounding box center [62, 61] width 115 height 32
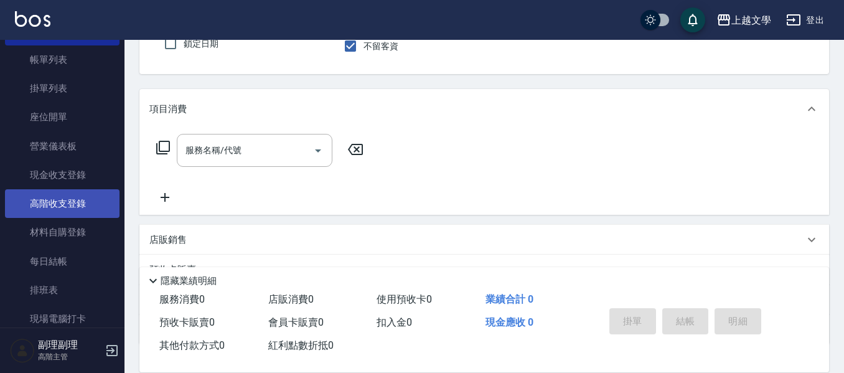
scroll to position [124, 0]
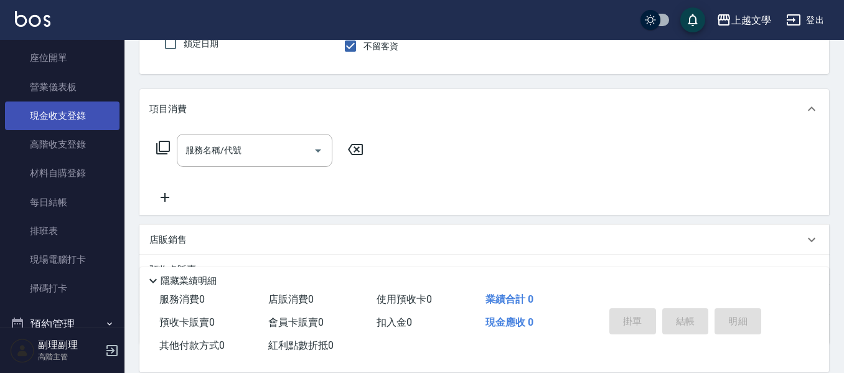
click at [59, 114] on link "現金收支登錄" at bounding box center [62, 115] width 115 height 29
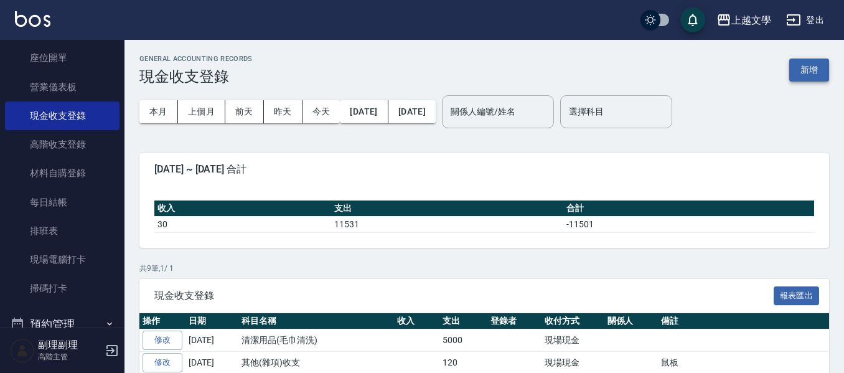
click at [809, 75] on button "新增" at bounding box center [809, 69] width 40 height 23
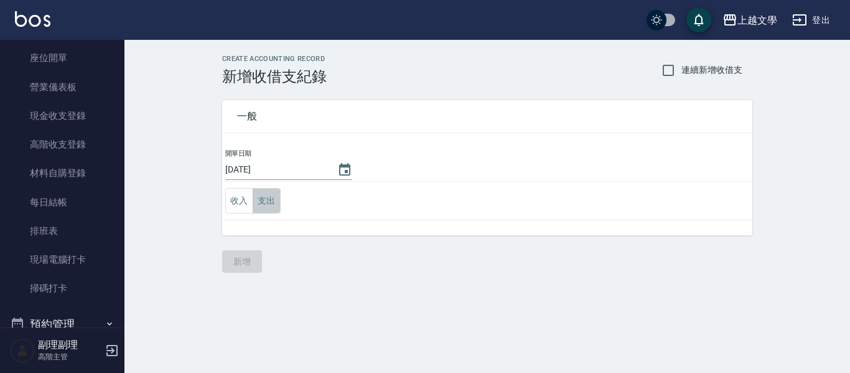
click at [266, 202] on button "支出" at bounding box center [267, 201] width 28 height 26
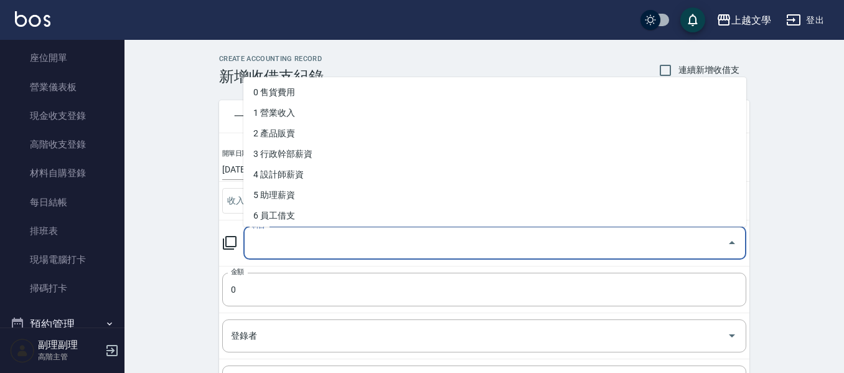
click at [273, 247] on input "科目" at bounding box center [485, 243] width 473 height 22
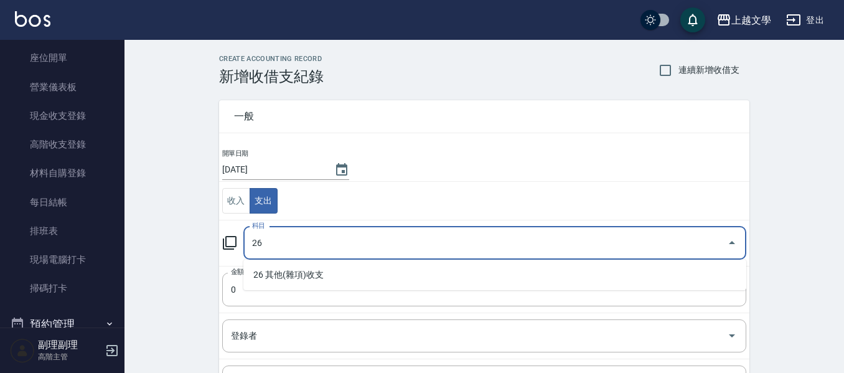
type input "26"
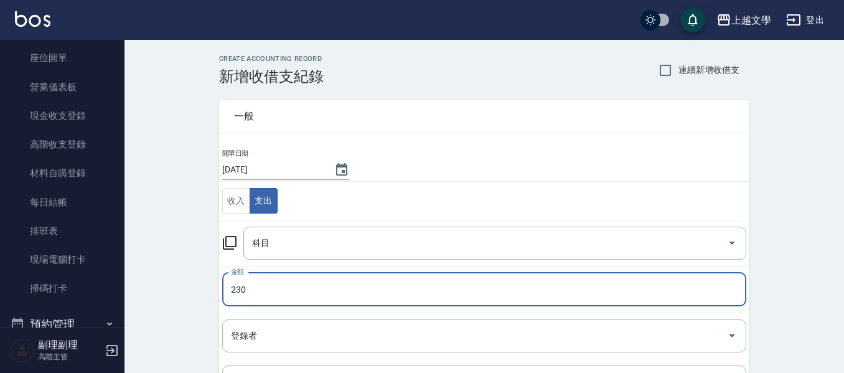
type input "230"
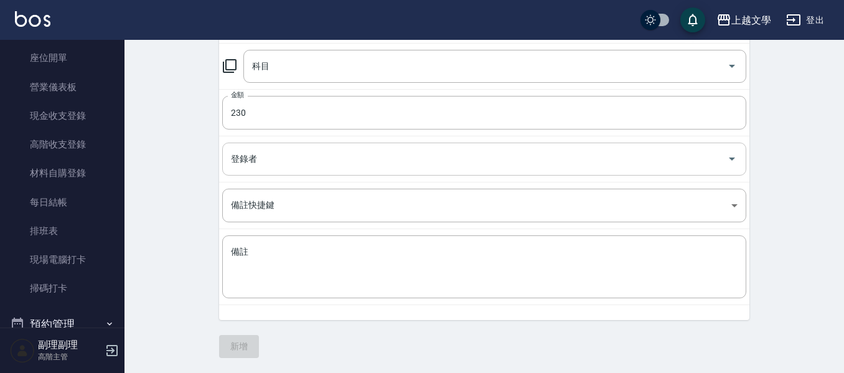
scroll to position [115, 0]
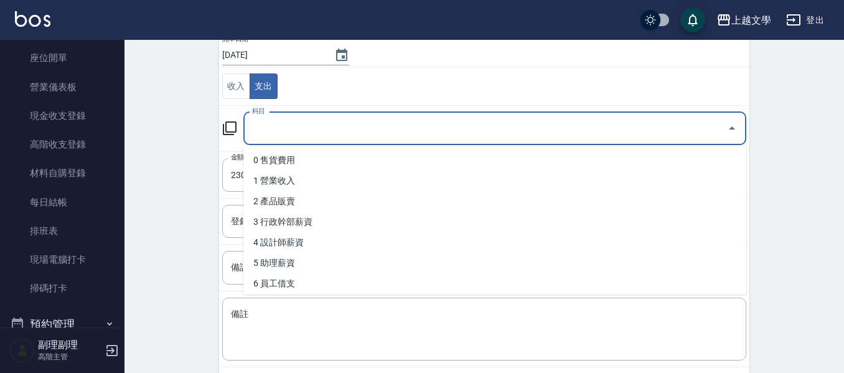
click at [329, 123] on input "科目" at bounding box center [485, 129] width 473 height 22
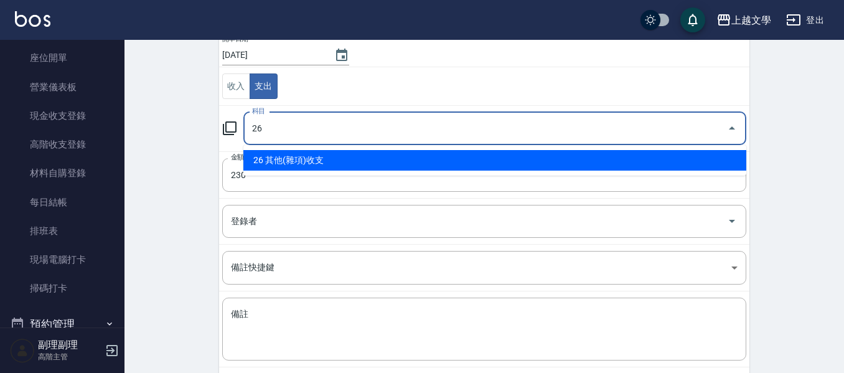
click at [334, 154] on li "26 其他(雜項)收支" at bounding box center [494, 160] width 503 height 21
type input "26 其他(雜項)收支"
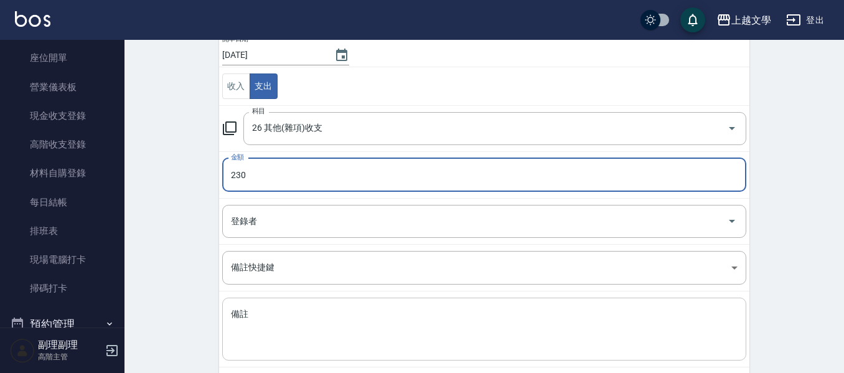
click at [330, 318] on textarea "備註" at bounding box center [484, 329] width 507 height 42
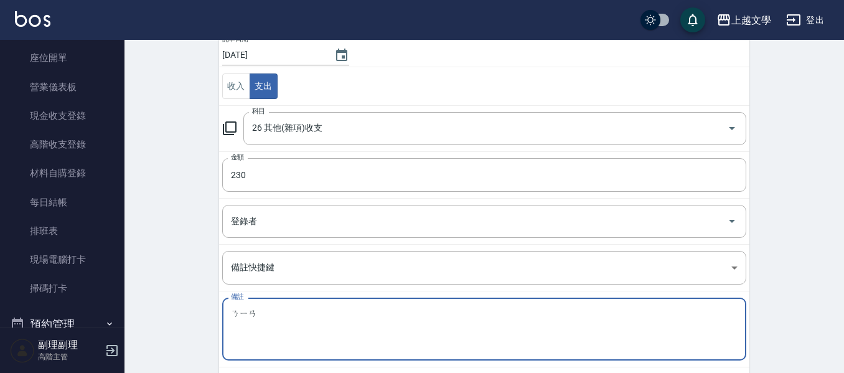
type textarea "蔫"
type textarea "輾"
type textarea "蔫"
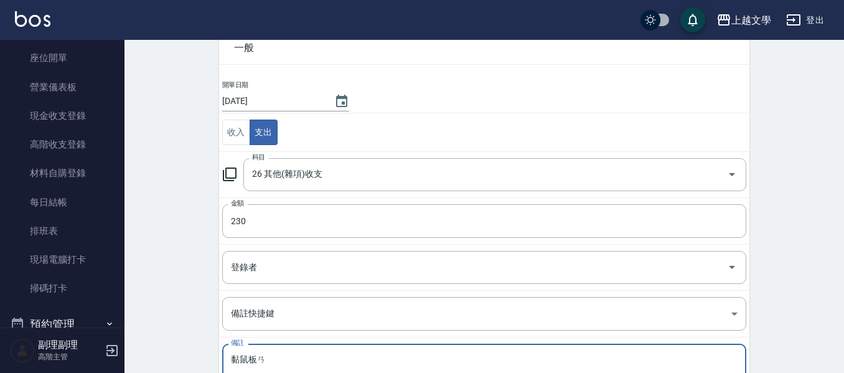
scroll to position [0, 0]
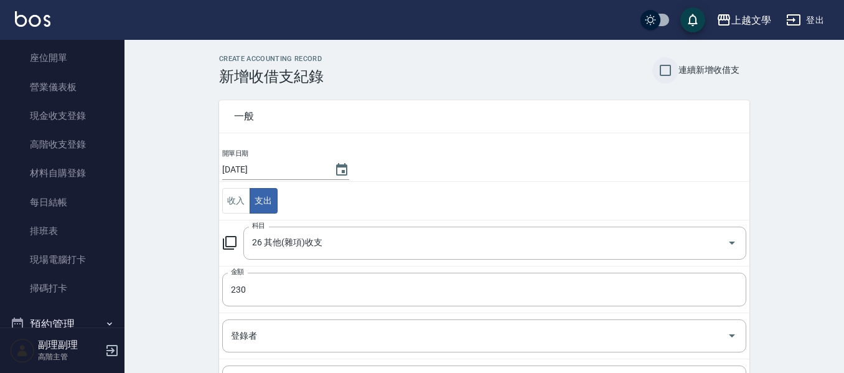
type textarea "黏鼠板"
click at [664, 100] on div "一般" at bounding box center [484, 116] width 530 height 32
click at [663, 72] on input "連續新增收借支" at bounding box center [665, 70] width 26 height 26
checkbox input "true"
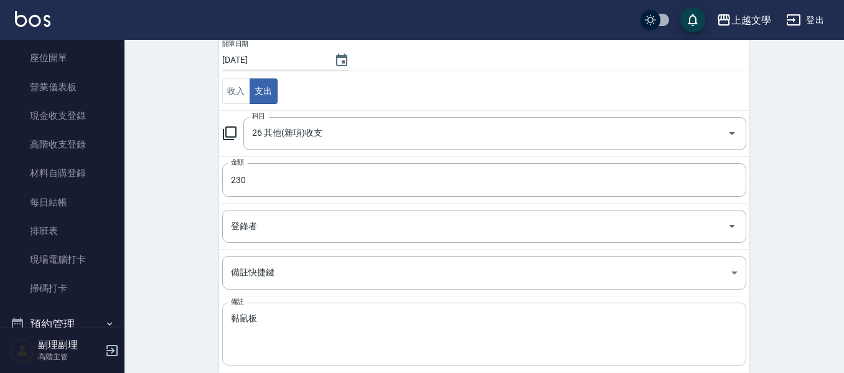
scroll to position [177, 0]
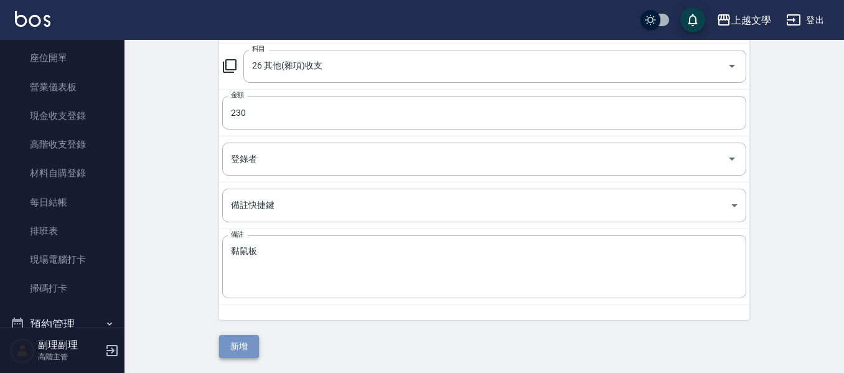
click at [245, 344] on button "新增" at bounding box center [239, 346] width 40 height 23
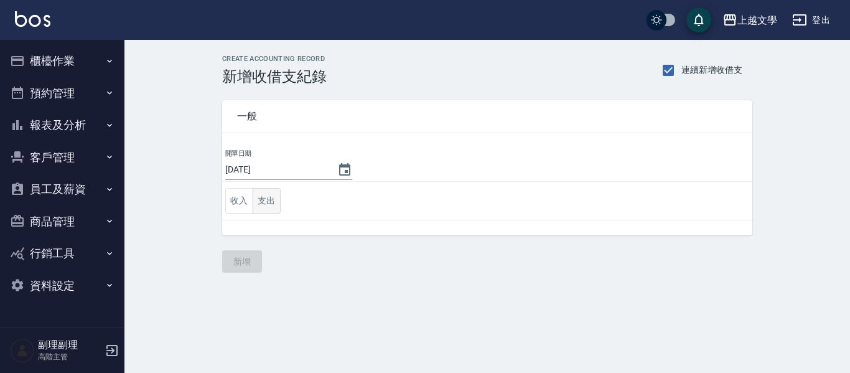
click at [271, 194] on button "支出" at bounding box center [267, 201] width 28 height 26
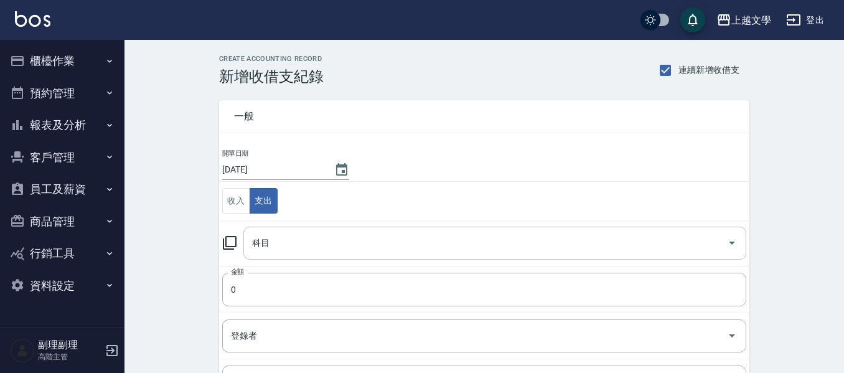
click at [320, 244] on input "科目" at bounding box center [485, 243] width 473 height 22
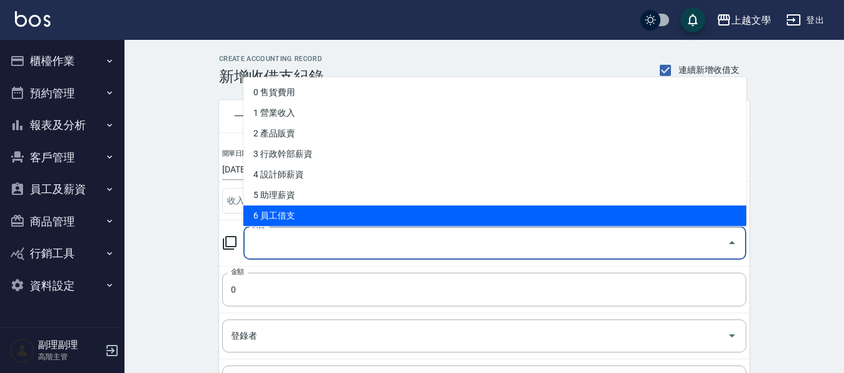
type input "2"
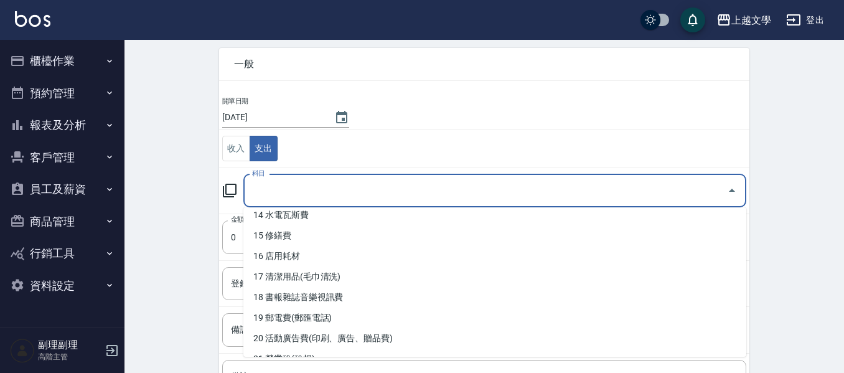
scroll to position [311, 0]
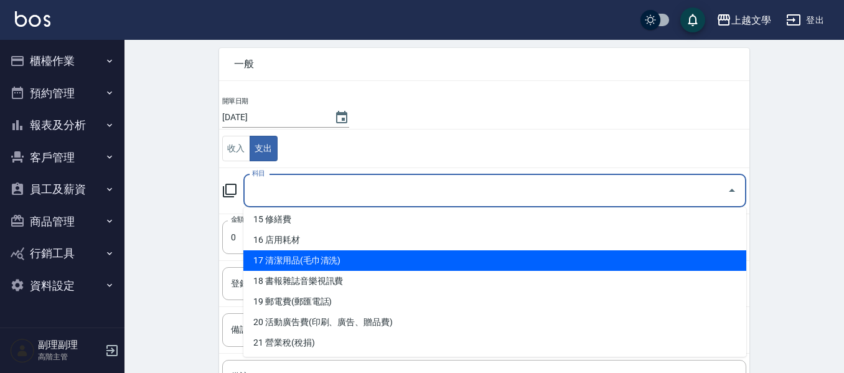
click at [387, 263] on li "17 清潔用品(毛巾清洗)" at bounding box center [494, 260] width 503 height 21
type input "17 清潔用品(毛巾清洗)"
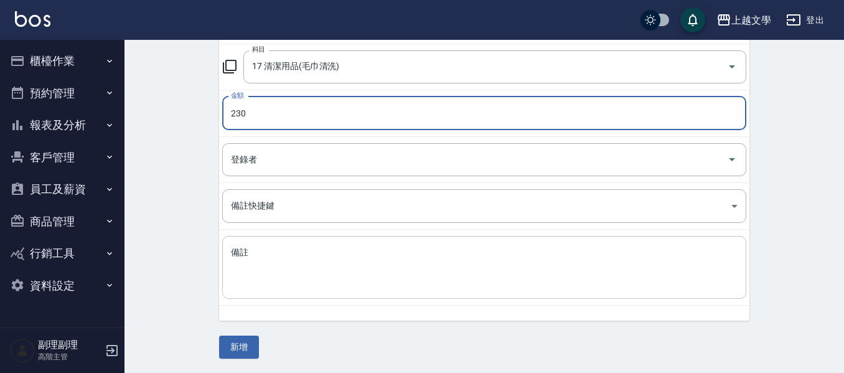
scroll to position [177, 0]
type input "230"
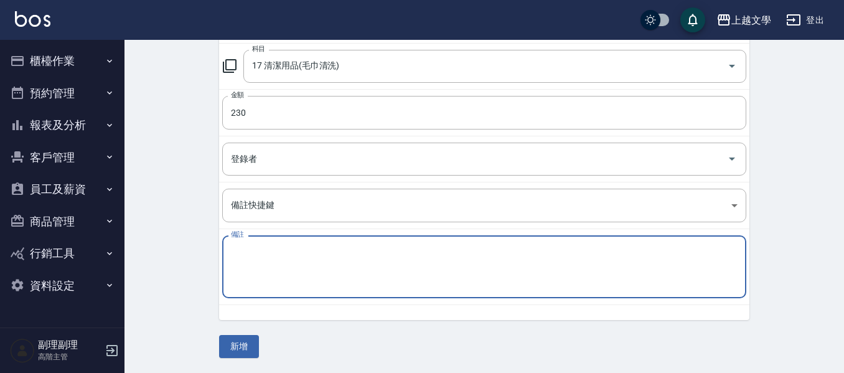
click at [386, 251] on textarea "備註" at bounding box center [484, 267] width 507 height 42
type textarea "垃圾袋"
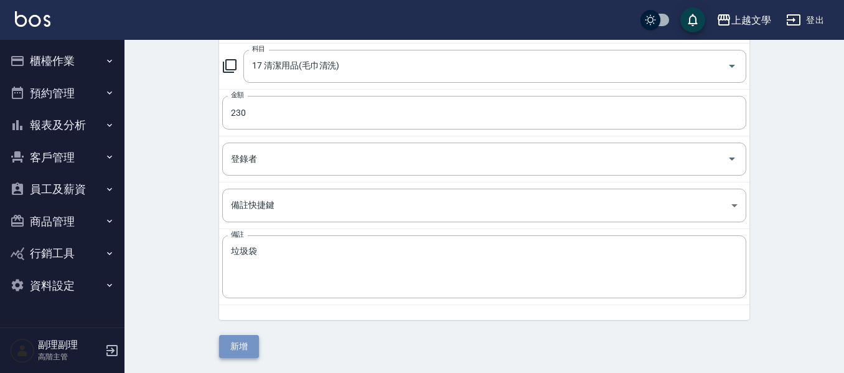
click at [243, 343] on button "新增" at bounding box center [239, 346] width 40 height 23
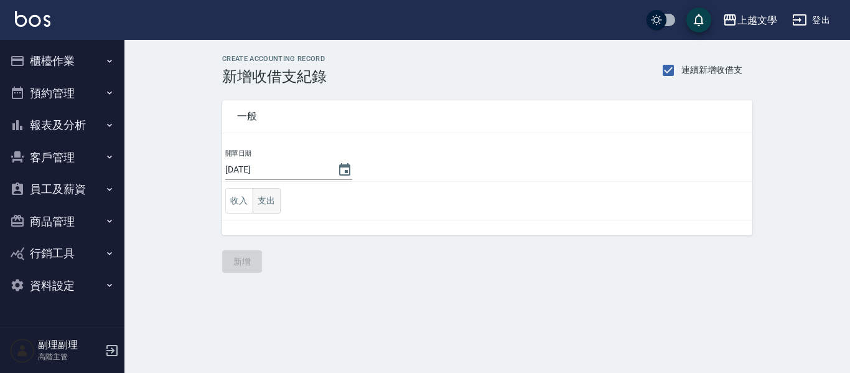
click at [278, 202] on button "支出" at bounding box center [267, 201] width 28 height 26
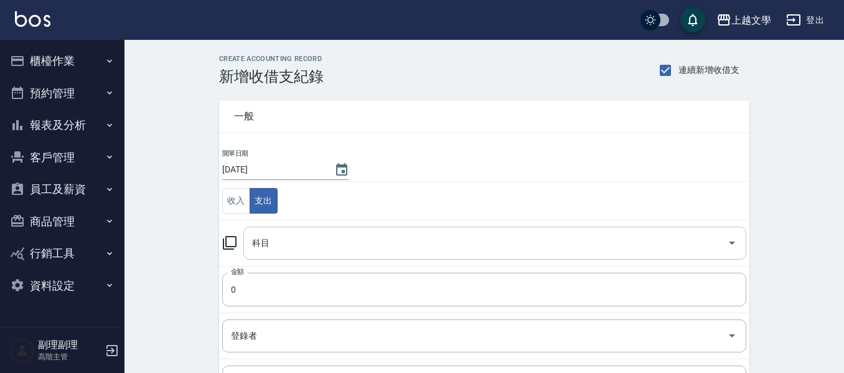
click at [276, 248] on input "科目" at bounding box center [485, 243] width 473 height 22
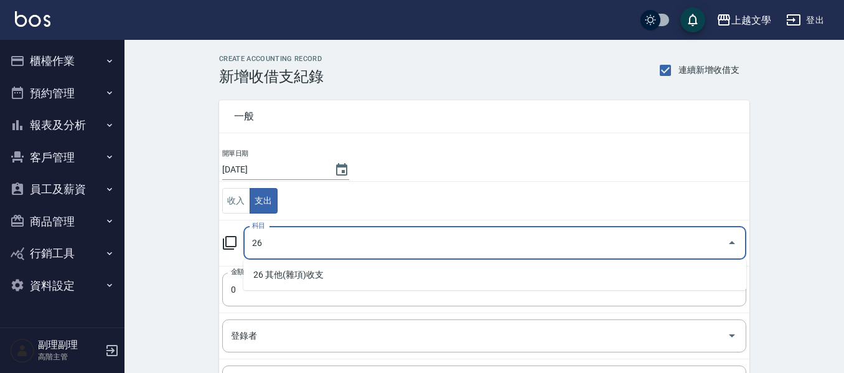
type input "26"
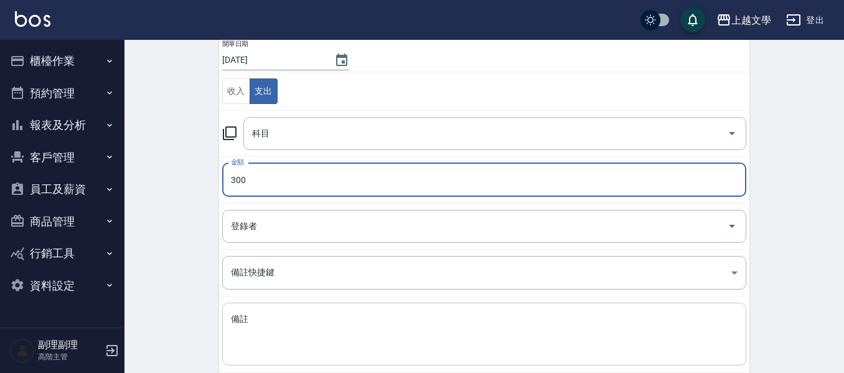
scroll to position [177, 0]
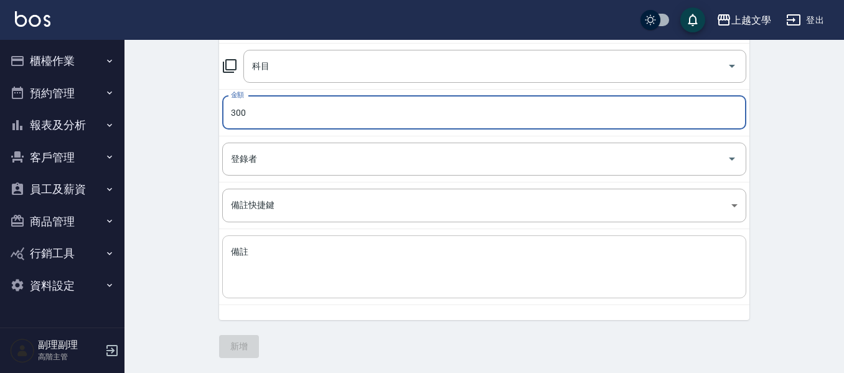
type input "300"
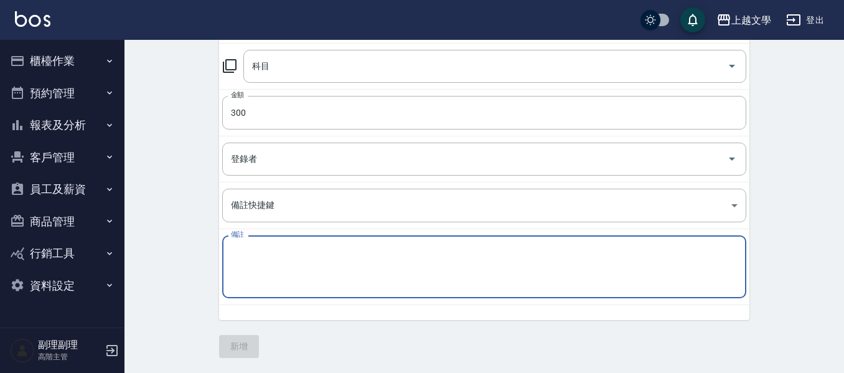
click at [275, 273] on textarea "備註" at bounding box center [484, 267] width 507 height 42
type textarea "v"
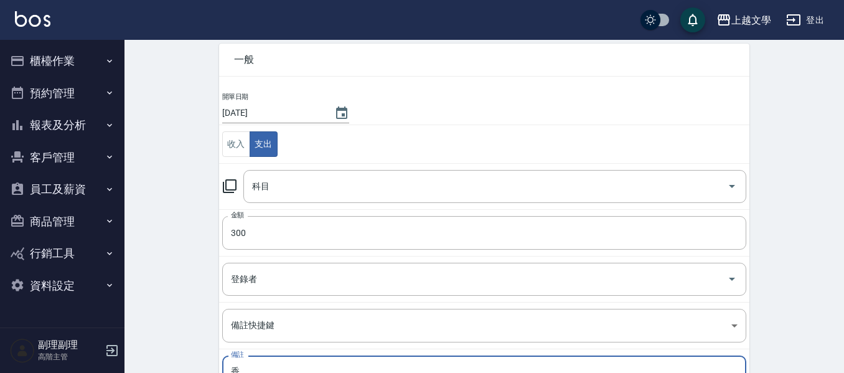
scroll to position [52, 0]
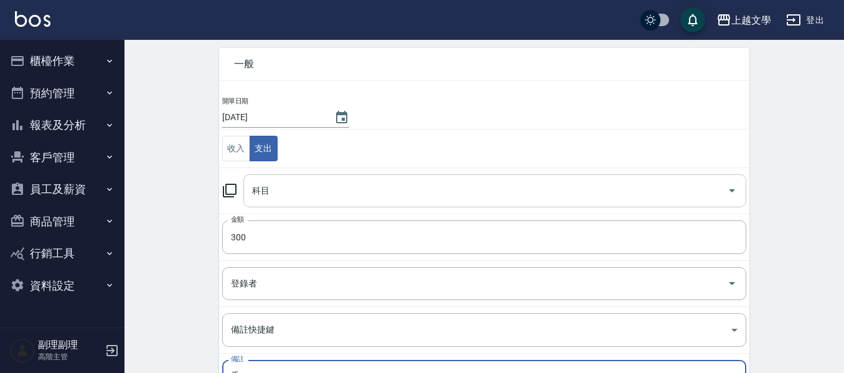
type textarea "香"
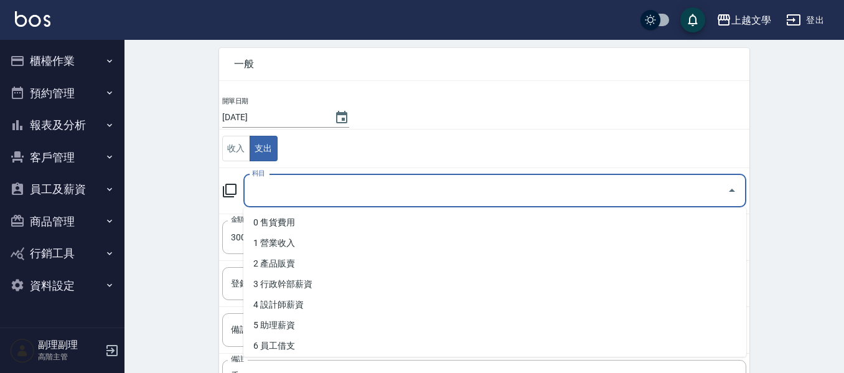
click at [394, 185] on input "科目" at bounding box center [485, 191] width 473 height 22
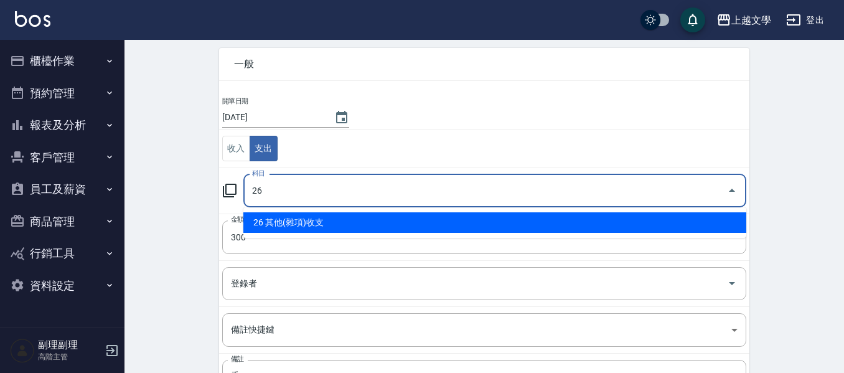
click at [390, 228] on li "26 其他(雜項)收支" at bounding box center [494, 222] width 503 height 21
type input "26 其他(雜項)收支"
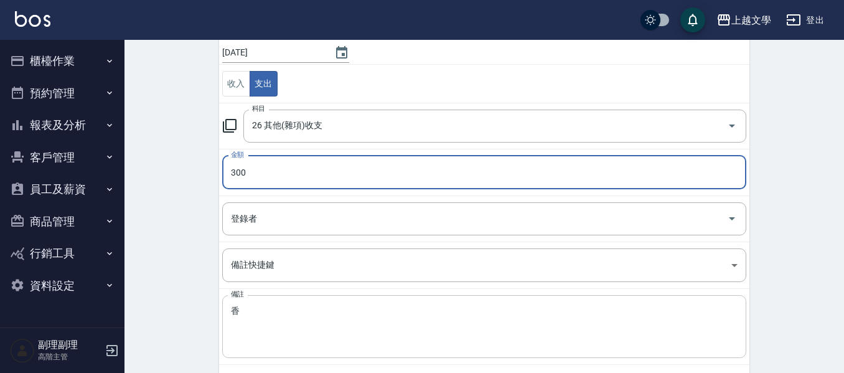
scroll to position [177, 0]
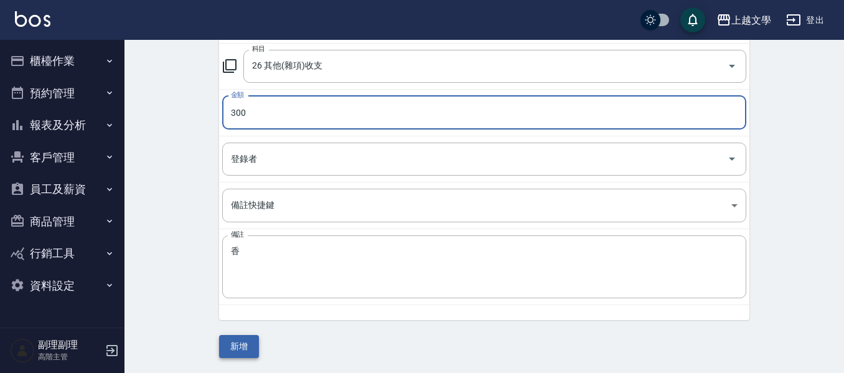
click at [238, 346] on button "新增" at bounding box center [239, 346] width 40 height 23
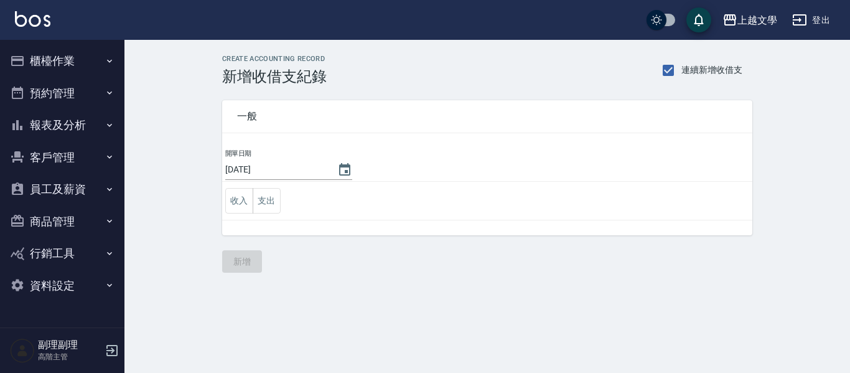
click at [41, 63] on button "櫃檯作業" at bounding box center [62, 61] width 115 height 32
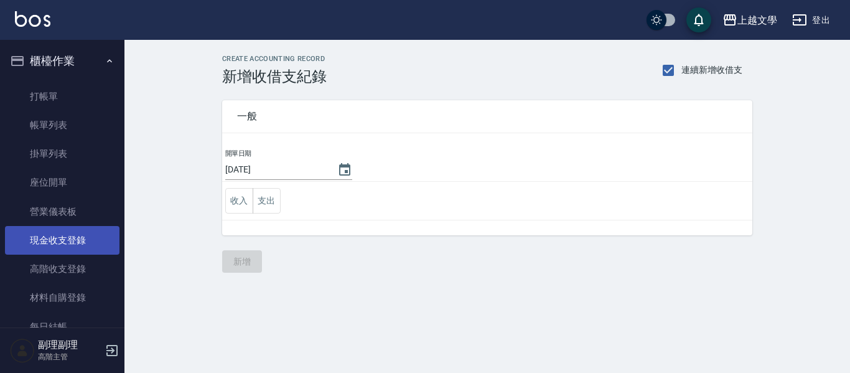
click at [71, 241] on link "現金收支登錄" at bounding box center [62, 240] width 115 height 29
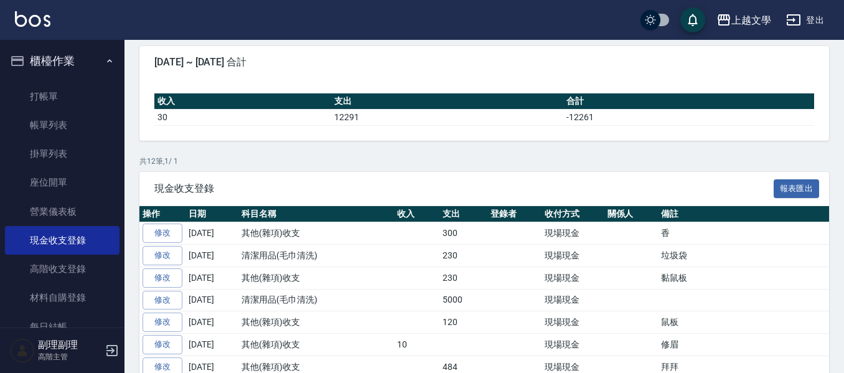
scroll to position [272, 0]
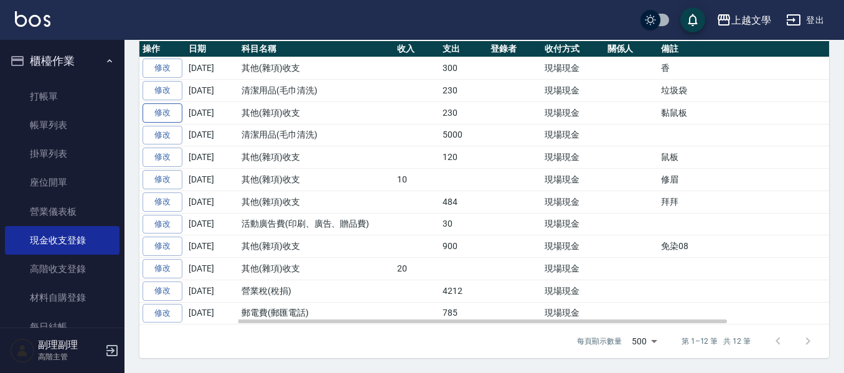
click at [167, 115] on link "修改" at bounding box center [163, 112] width 40 height 19
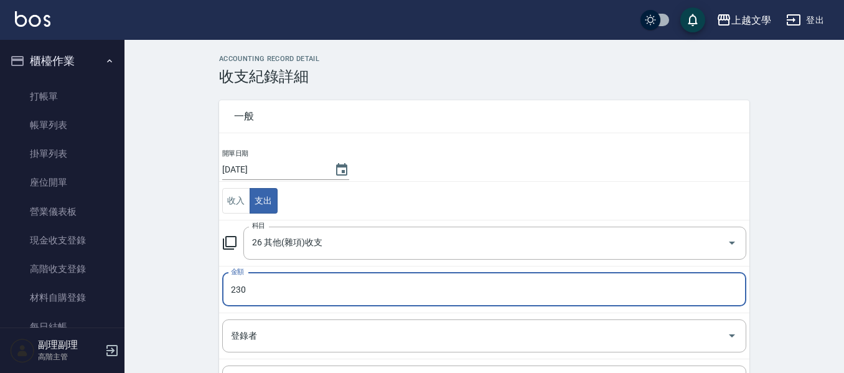
click at [249, 284] on input "230" at bounding box center [484, 290] width 524 height 34
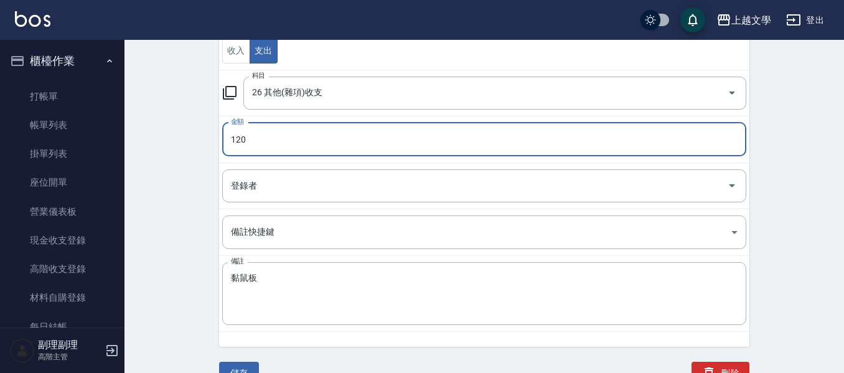
scroll to position [162, 0]
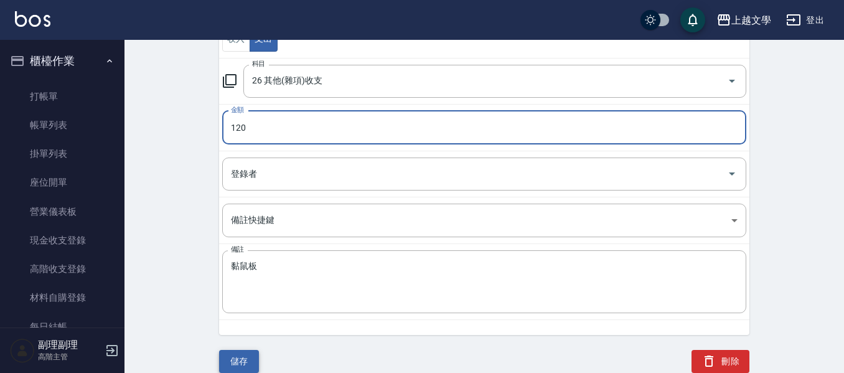
type input "120"
click at [253, 361] on button "儲存" at bounding box center [239, 361] width 40 height 23
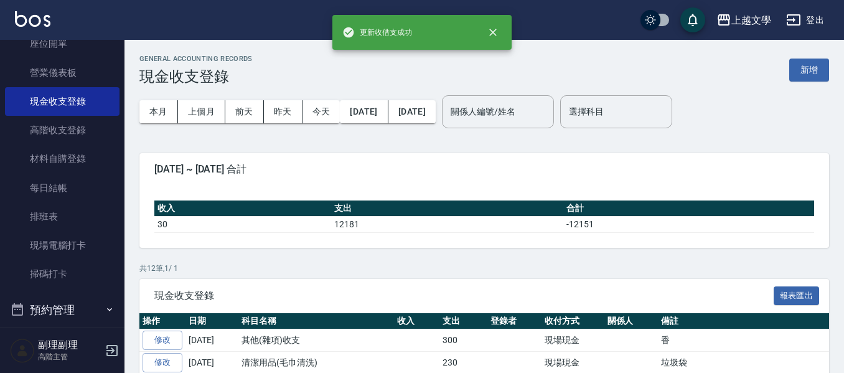
scroll to position [187, 0]
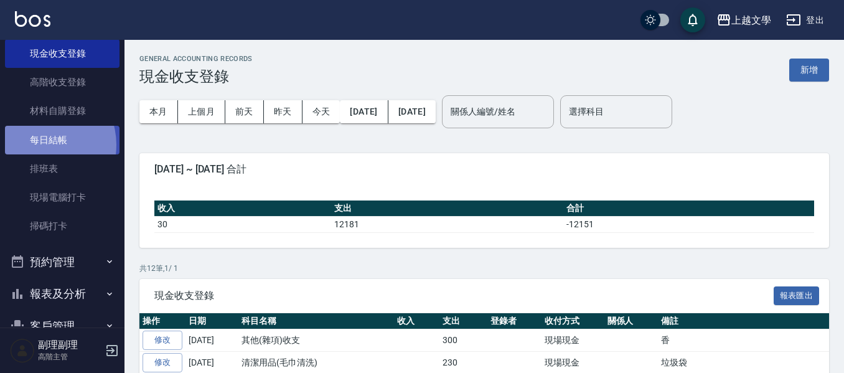
click at [42, 144] on link "每日結帳" at bounding box center [62, 140] width 115 height 29
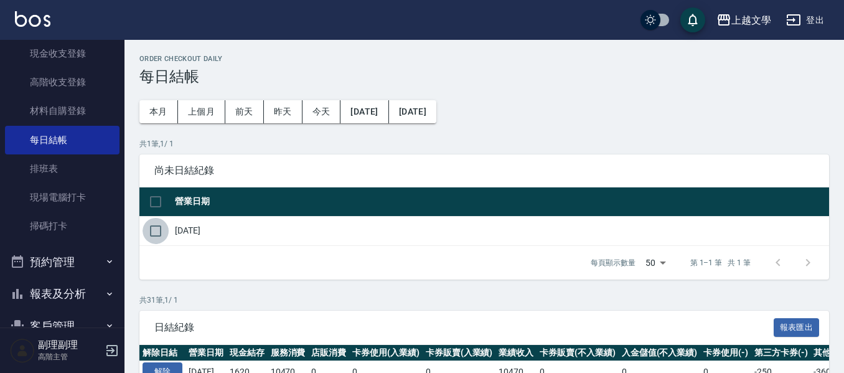
click at [157, 227] on input "checkbox" at bounding box center [156, 231] width 26 height 26
checkbox input "true"
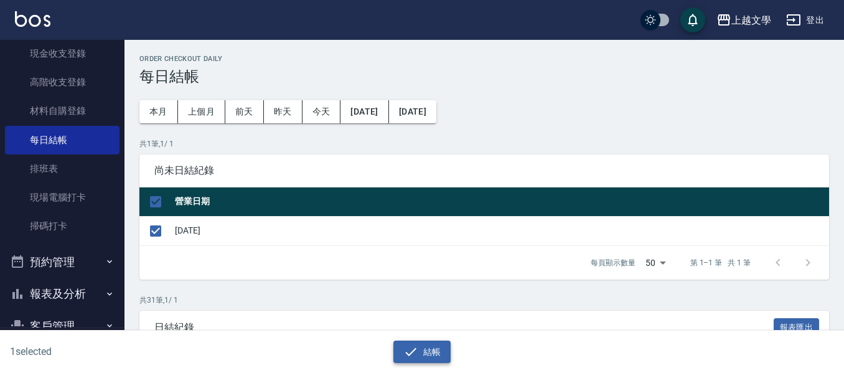
click at [408, 356] on icon "button" at bounding box center [410, 351] width 15 height 15
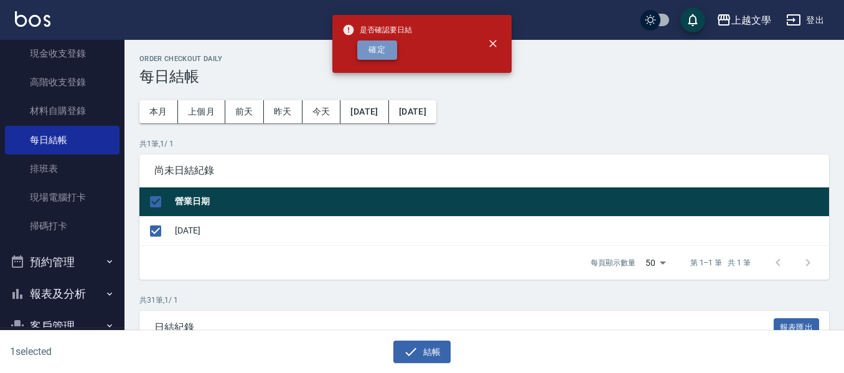
click at [383, 52] on button "確定" at bounding box center [377, 49] width 40 height 19
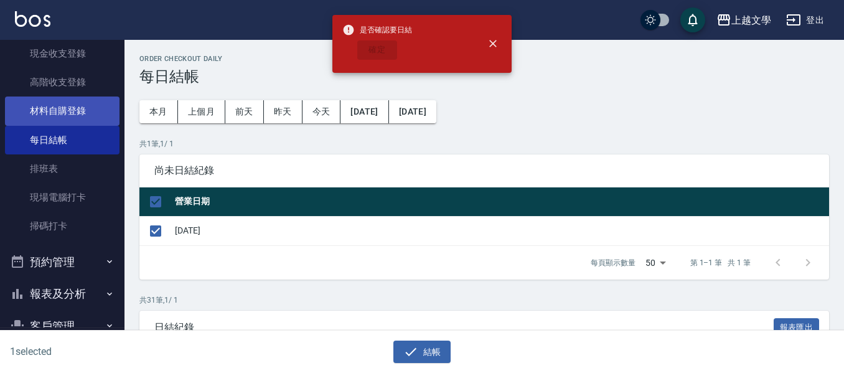
checkbox input "false"
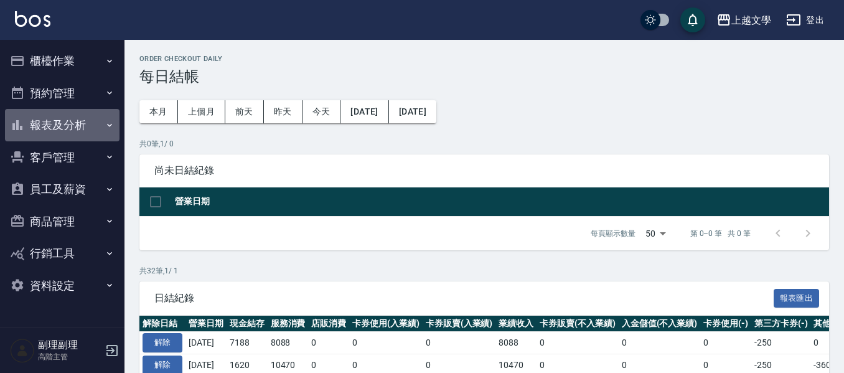
click at [78, 116] on button "報表及分析" at bounding box center [62, 125] width 115 height 32
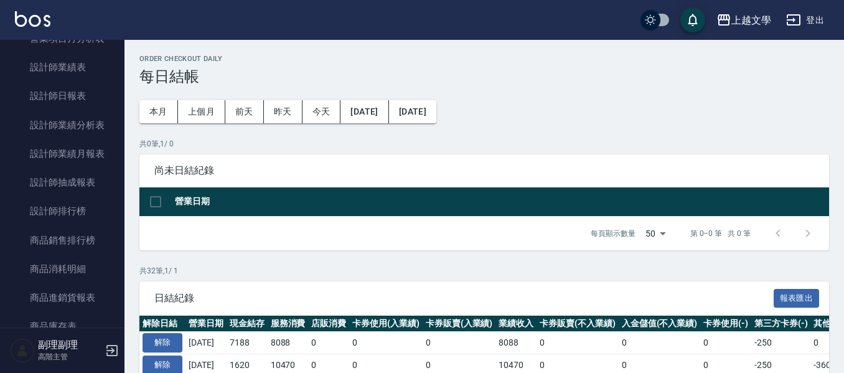
scroll to position [498, 0]
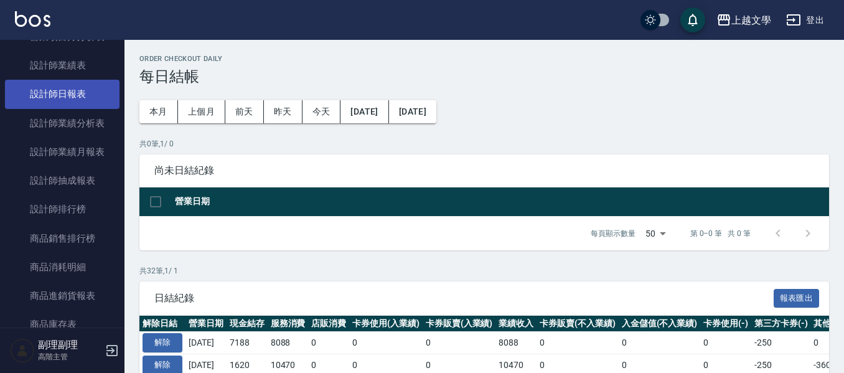
click at [89, 88] on link "設計師日報表" at bounding box center [62, 94] width 115 height 29
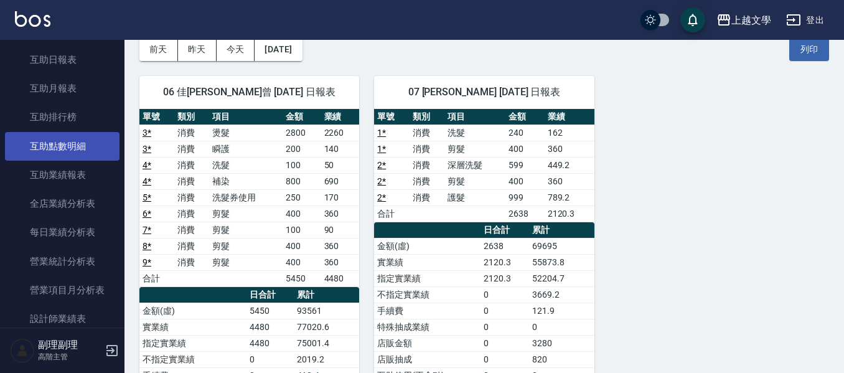
scroll to position [187, 0]
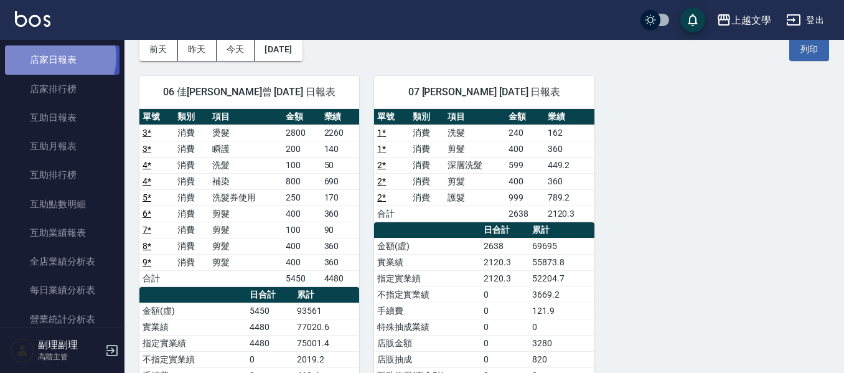
click at [55, 57] on link "店家日報表" at bounding box center [62, 59] width 115 height 29
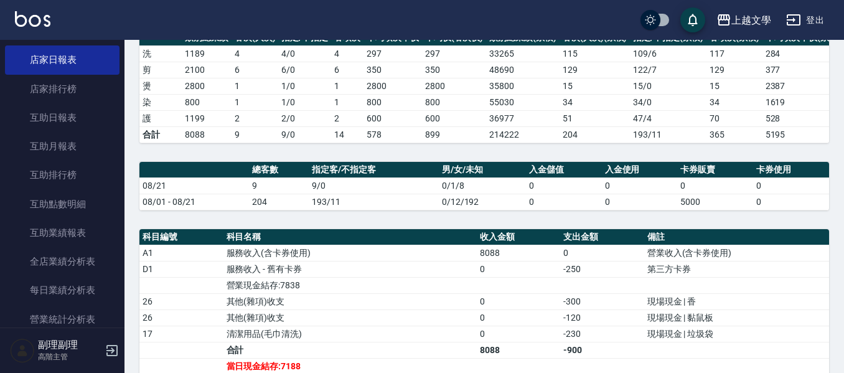
scroll to position [311, 0]
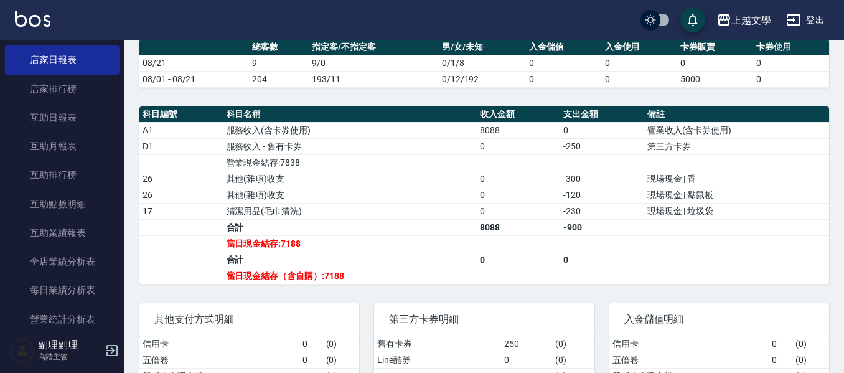
click at [5, 45] on link "店家日報表" at bounding box center [62, 59] width 115 height 29
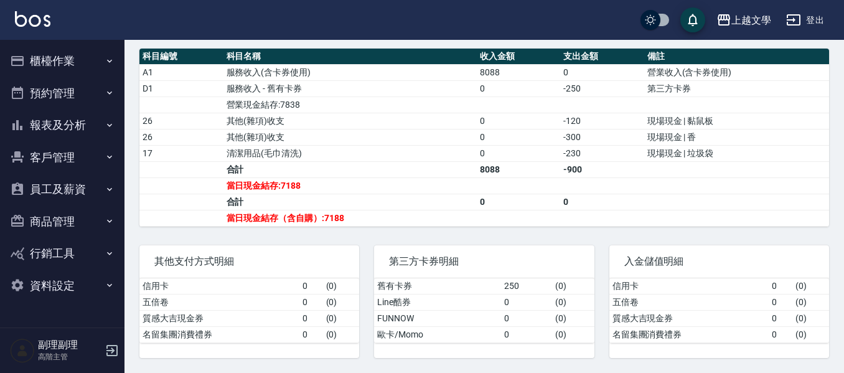
scroll to position [378, 0]
click at [815, 16] on button "登出" at bounding box center [805, 20] width 48 height 23
